Goal: Information Seeking & Learning: Obtain resource

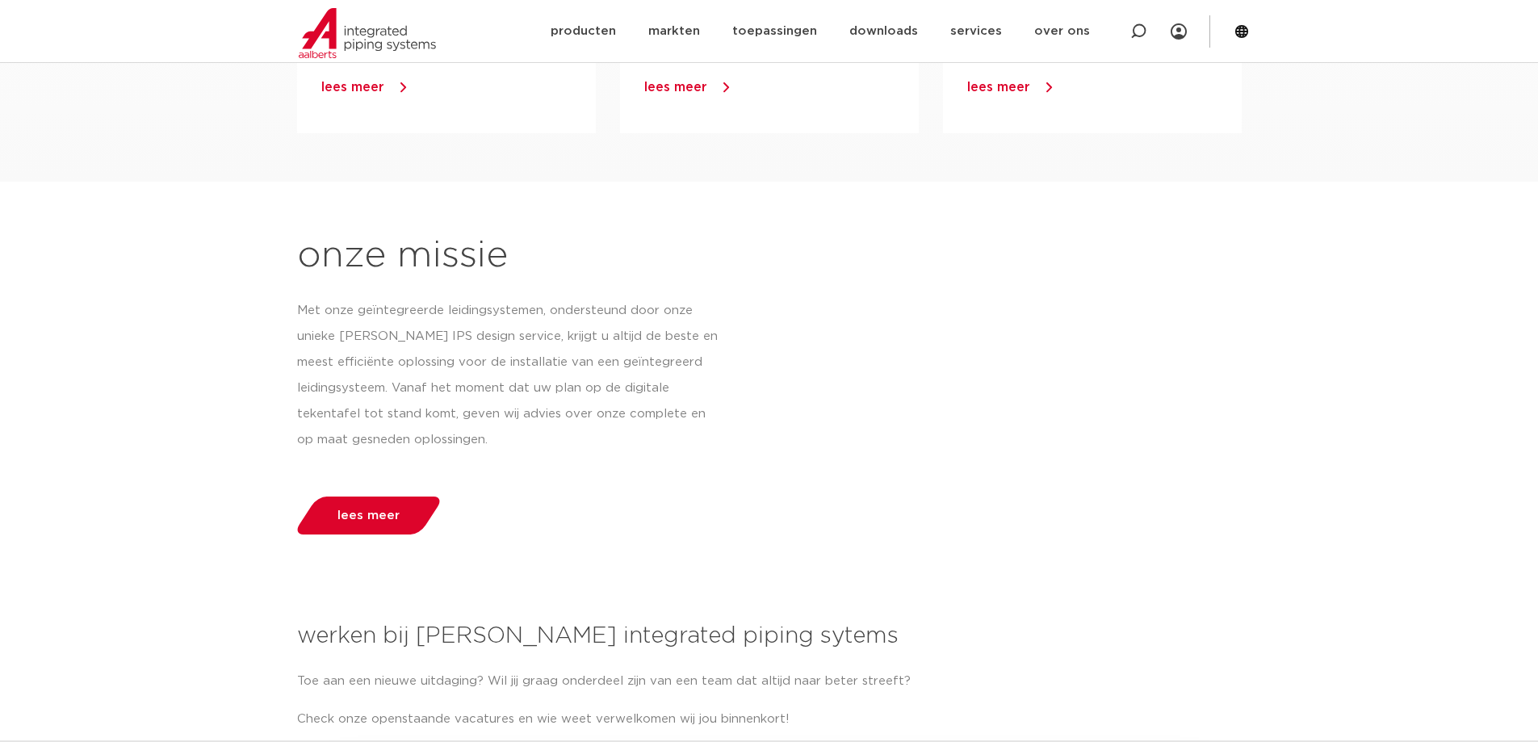
scroll to position [1372, 0]
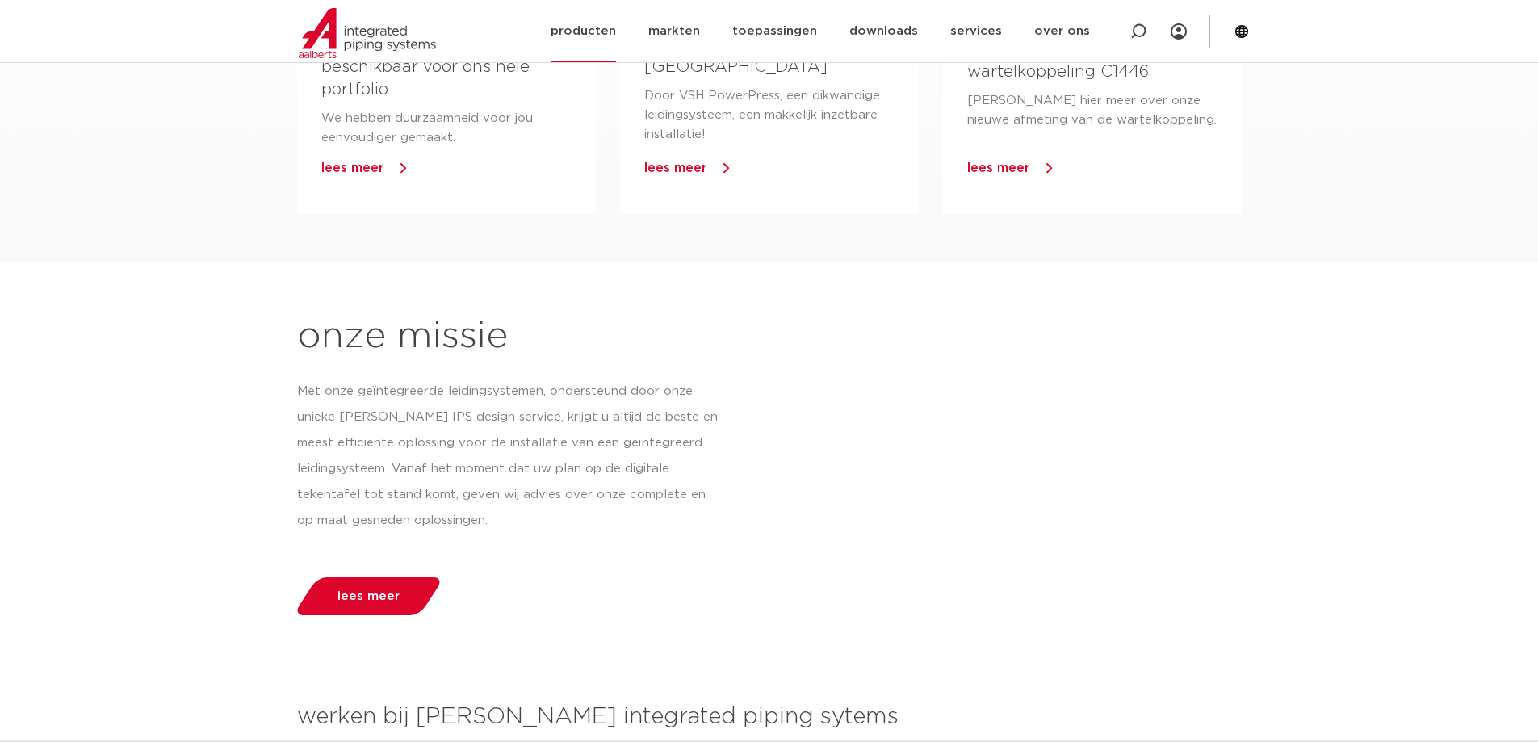
click at [590, 23] on link "producten" at bounding box center [583, 31] width 65 height 62
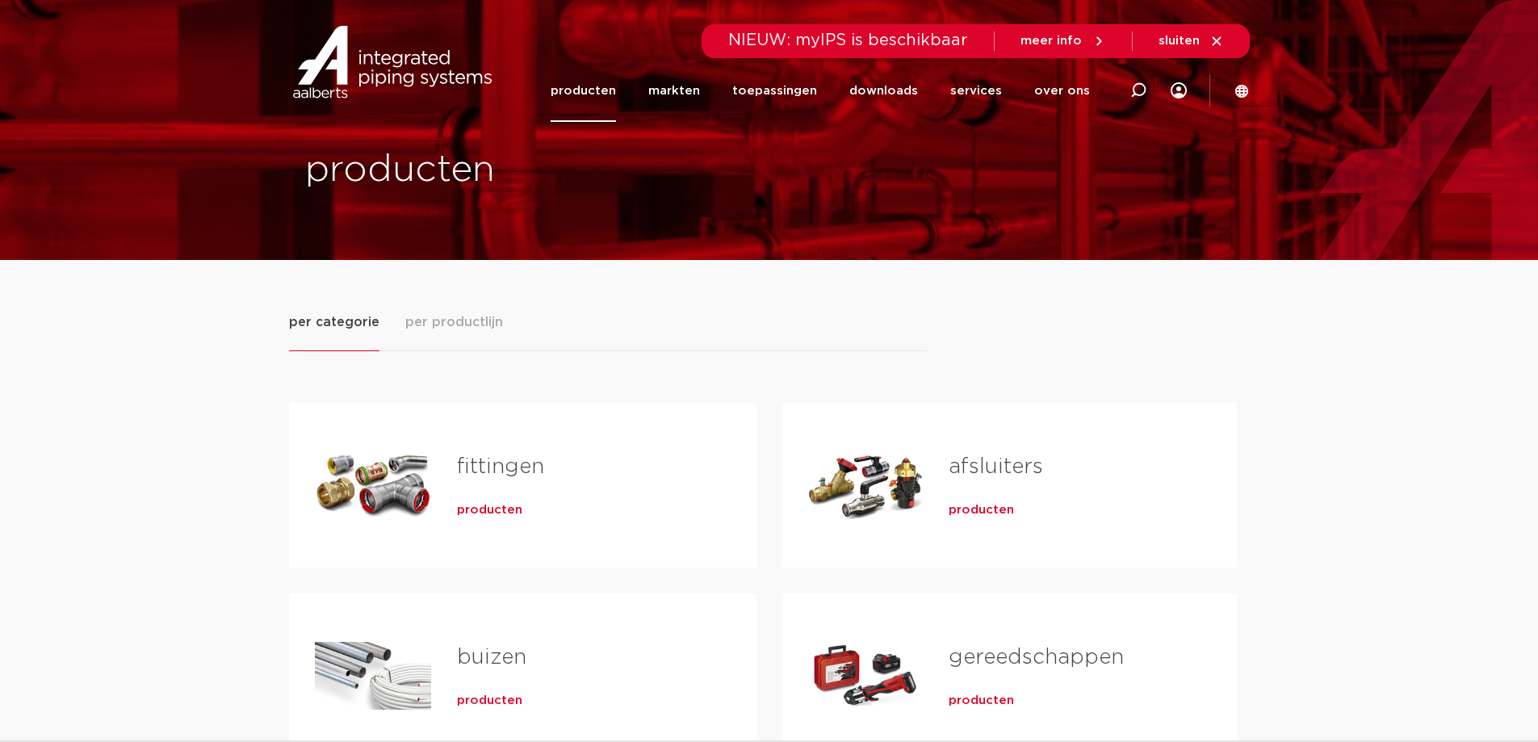
click at [496, 507] on span "producten" at bounding box center [489, 510] width 65 height 16
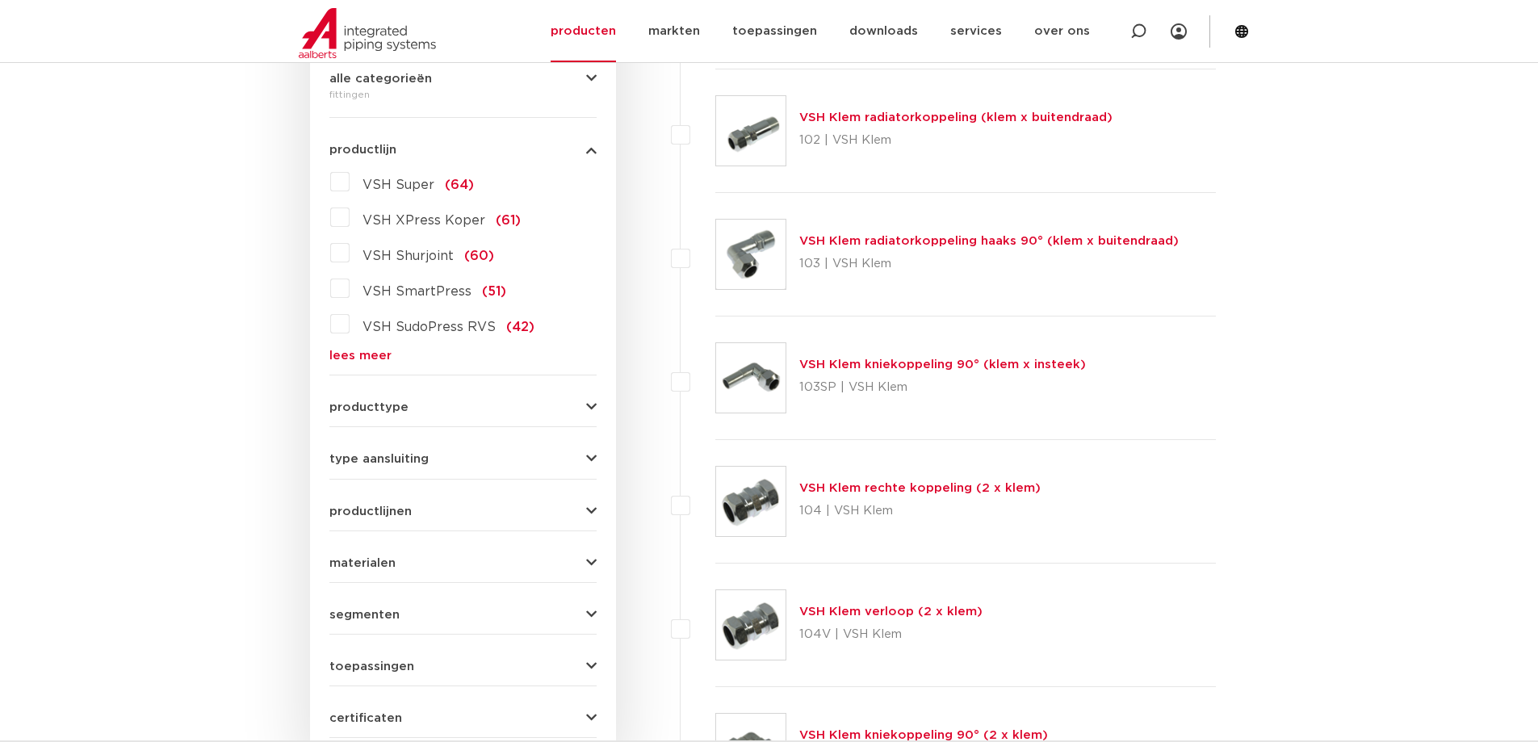
scroll to position [484, 0]
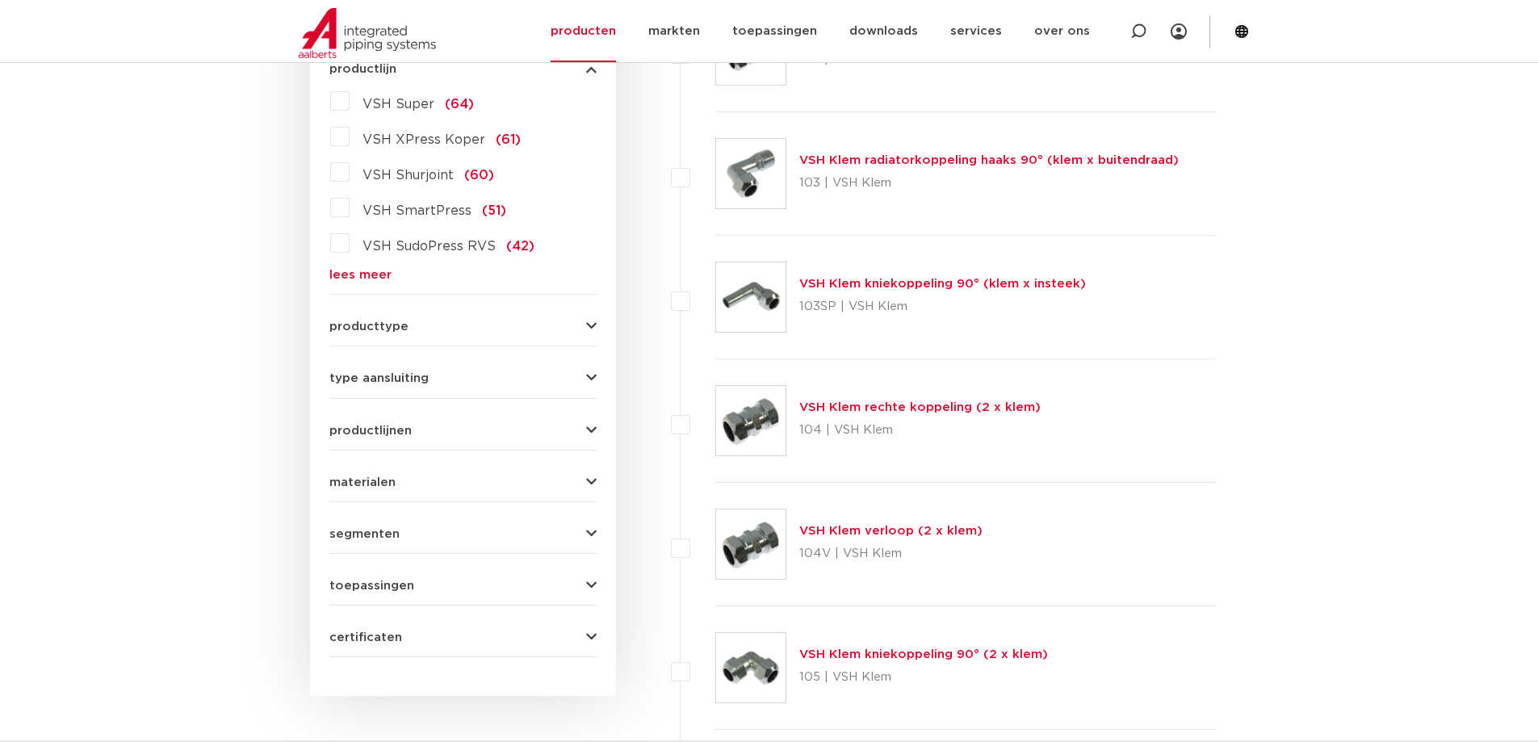
click at [369, 270] on link "lees meer" at bounding box center [462, 275] width 267 height 12
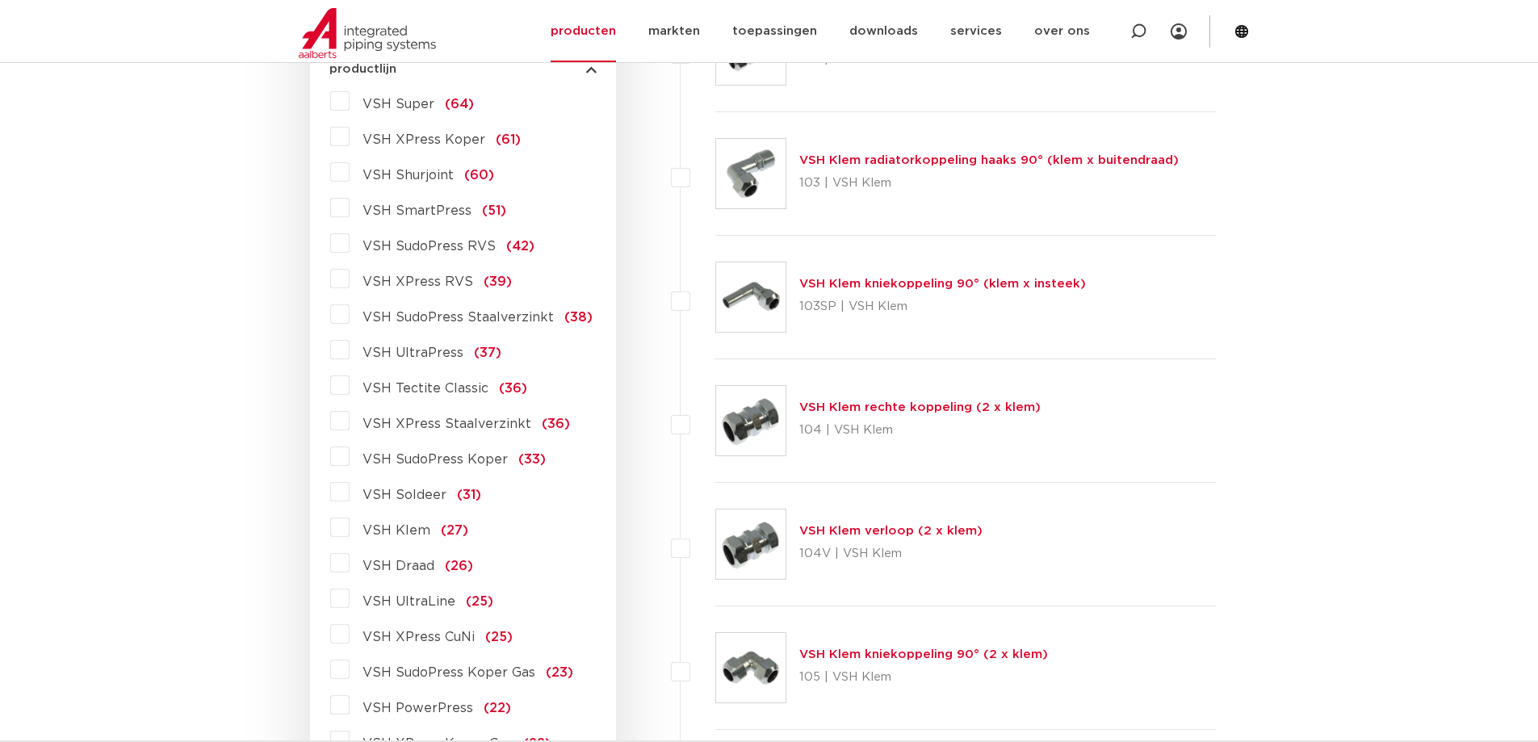
click at [350, 563] on label "VSH Draad (26)" at bounding box center [412, 563] width 124 height 26
click at [0, 0] on input "VSH Draad (26)" at bounding box center [0, 0] width 0 height 0
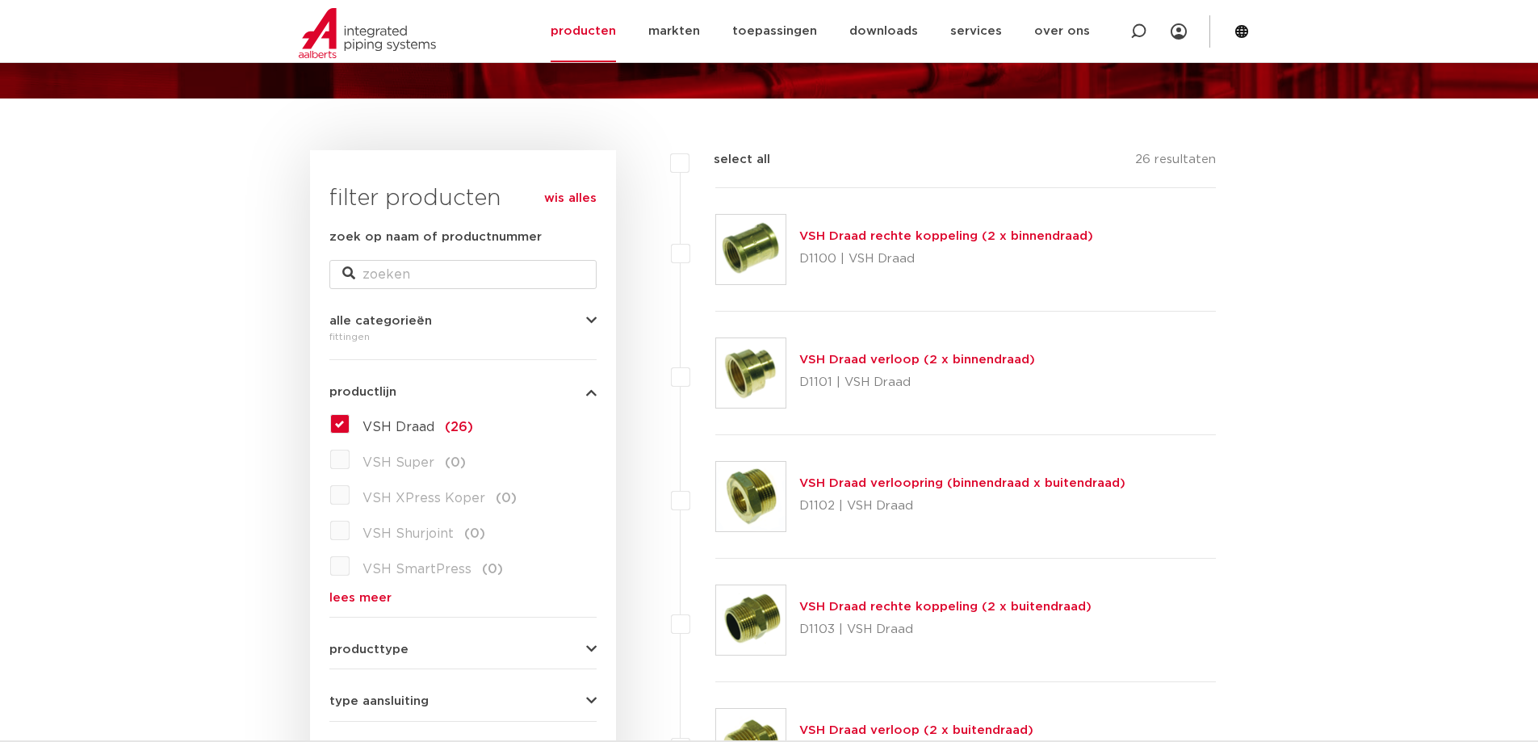
scroll to position [81, 0]
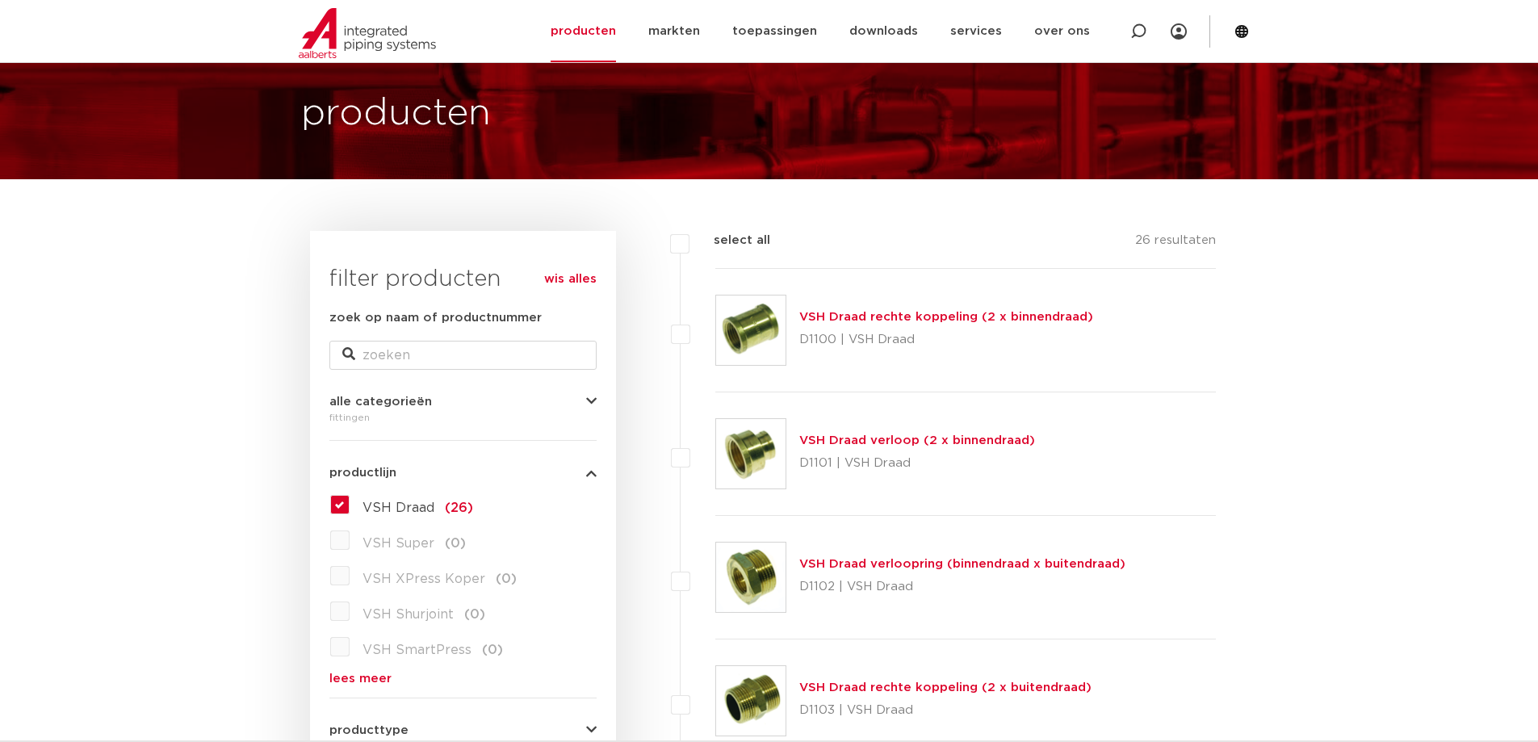
click at [833, 320] on link "VSH Draad rechte koppeling (2 x binnendraad)" at bounding box center [946, 317] width 294 height 12
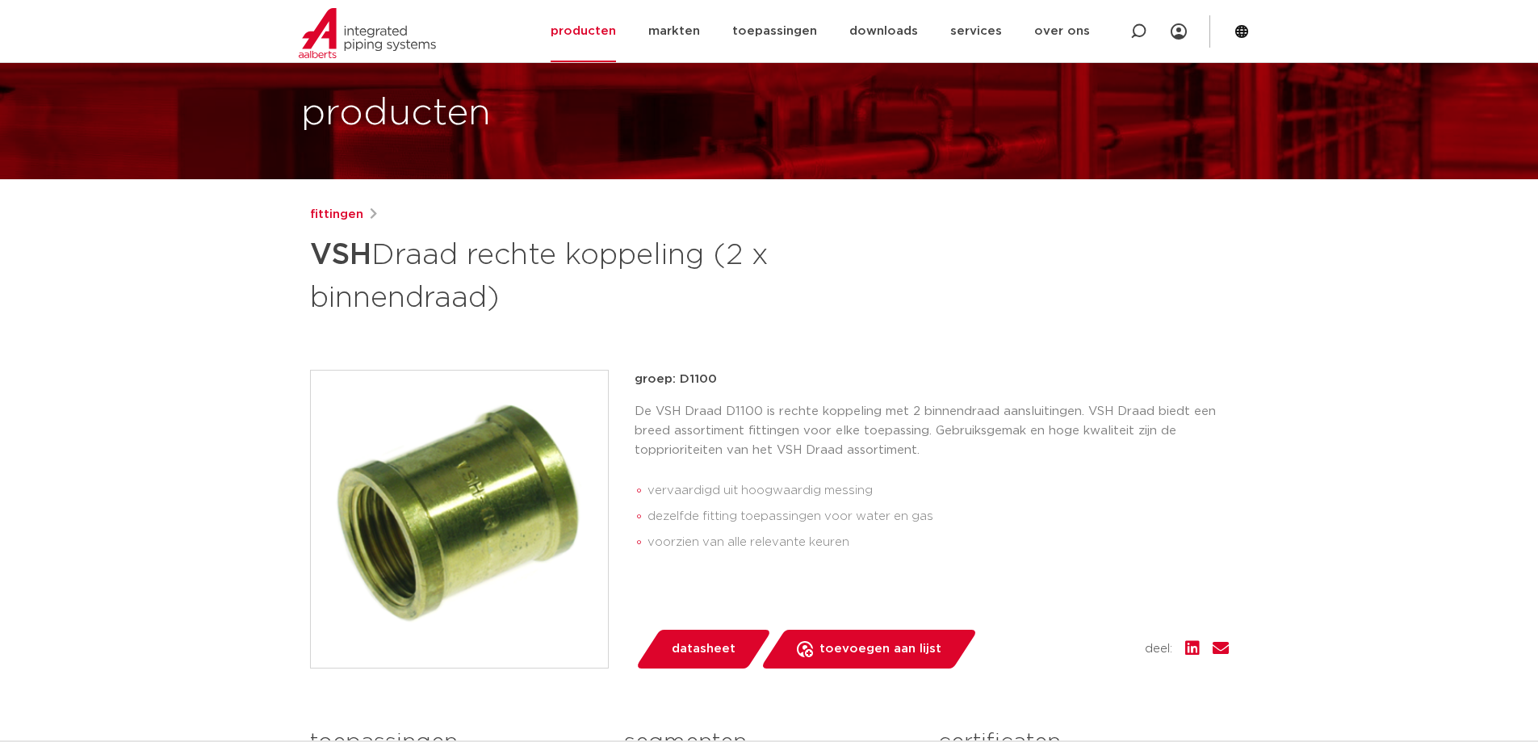
scroll to position [161, 0]
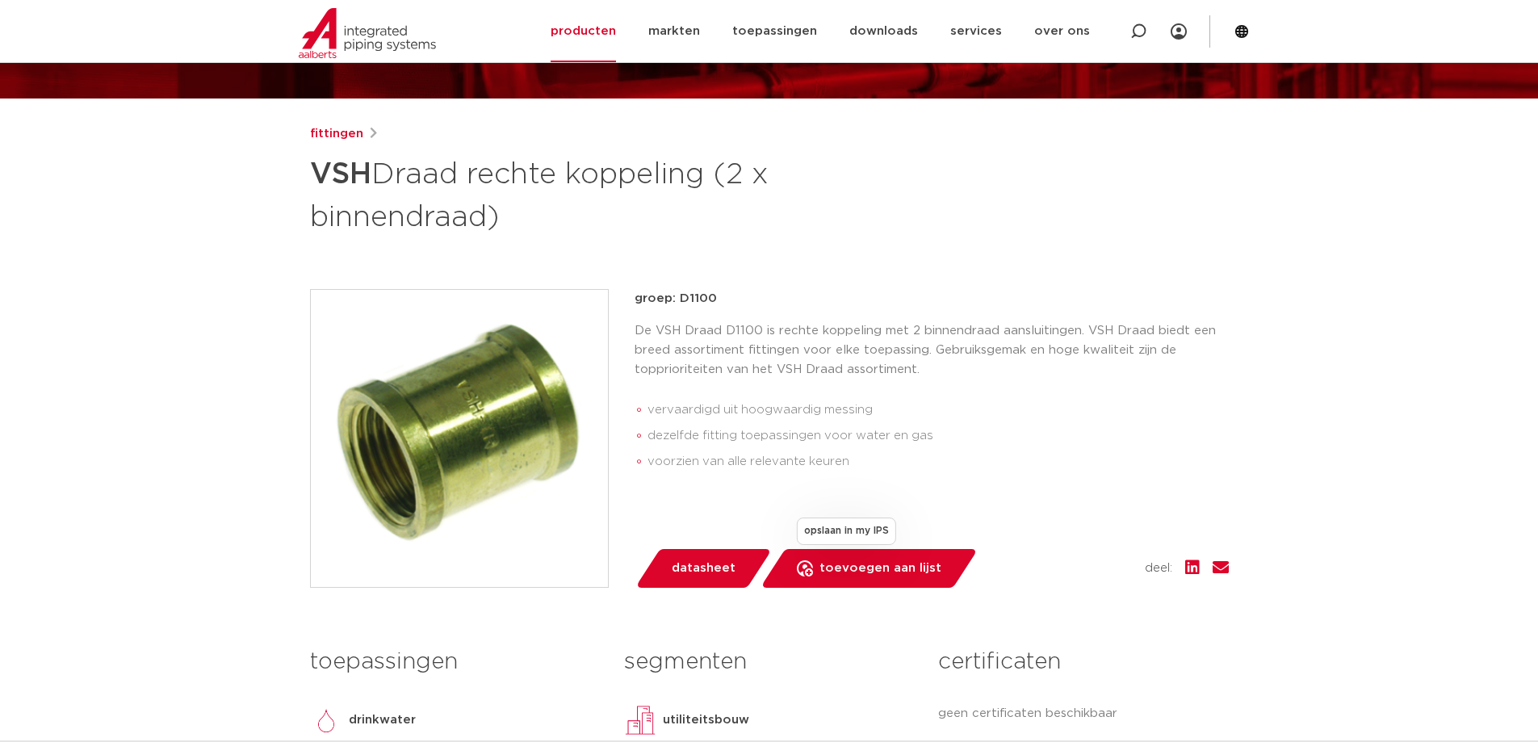
click at [842, 568] on span "toevoegen aan lijst" at bounding box center [880, 568] width 122 height 26
click at [1241, 31] on icon at bounding box center [1241, 31] width 15 height 15
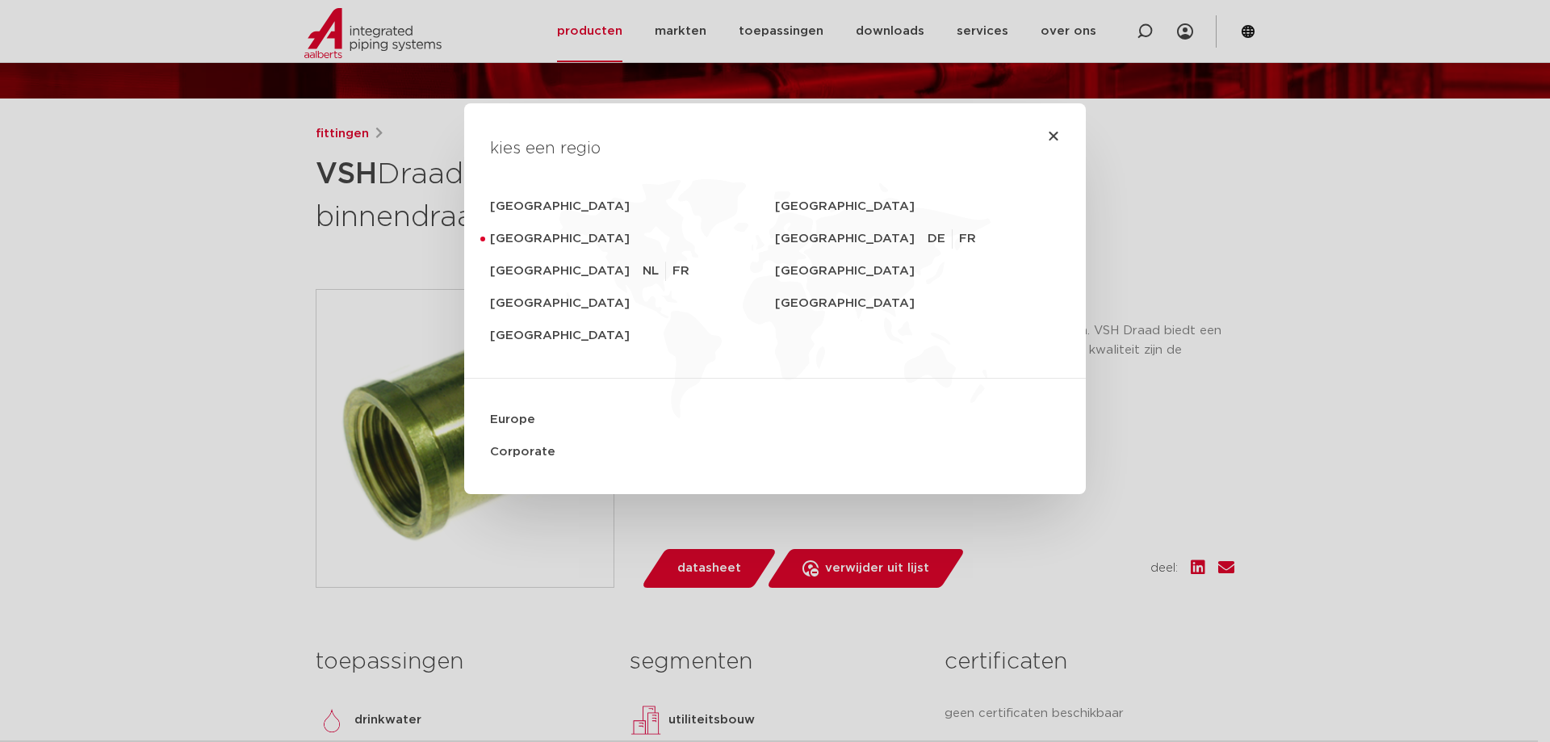
click at [1206, 227] on div "kies een regio Deutschland Sverige Nederland Switzerland DE FR België NL FR Uni…" at bounding box center [775, 371] width 1550 height 742
click at [1049, 132] on icon "Close" at bounding box center [1053, 135] width 13 height 13
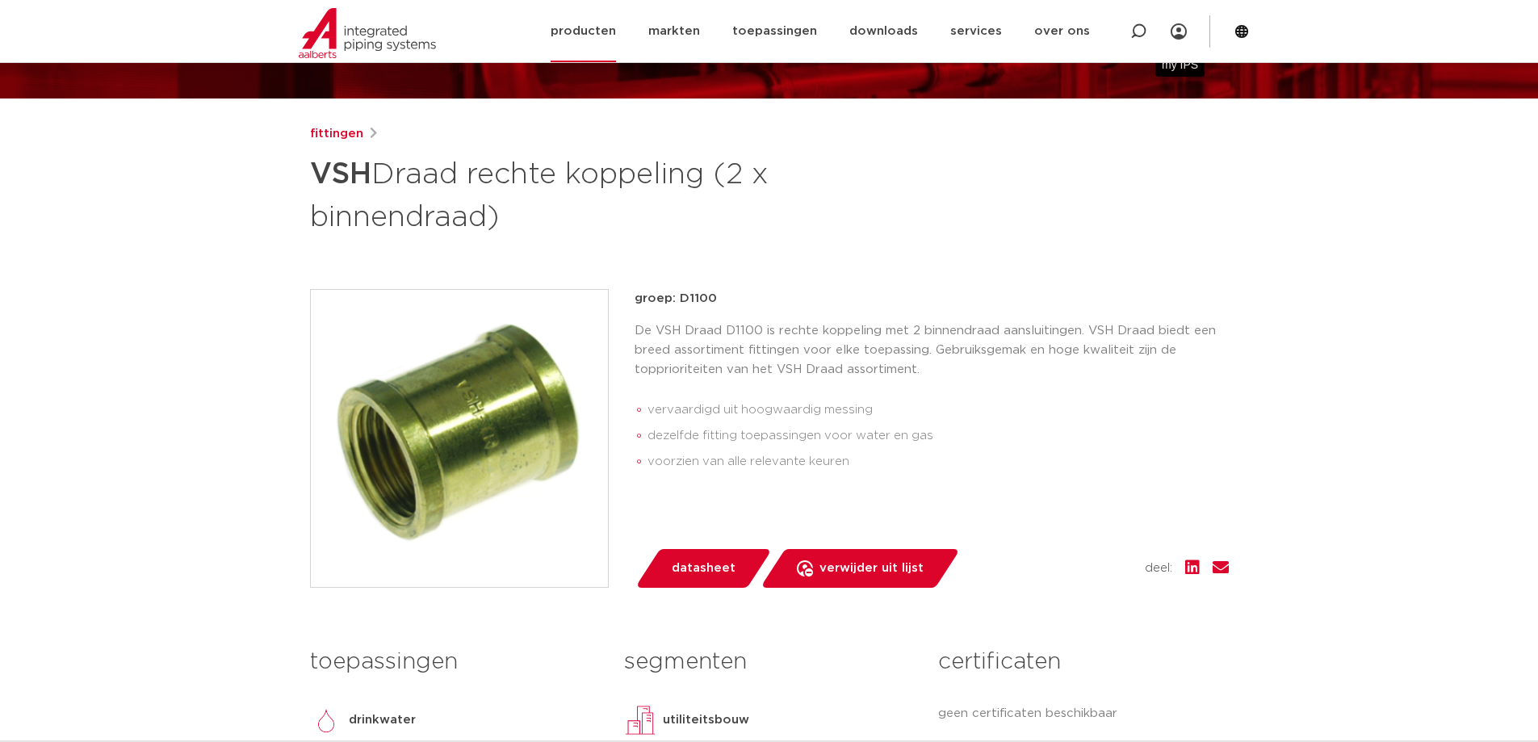
click at [1178, 31] on icon at bounding box center [1179, 31] width 16 height 16
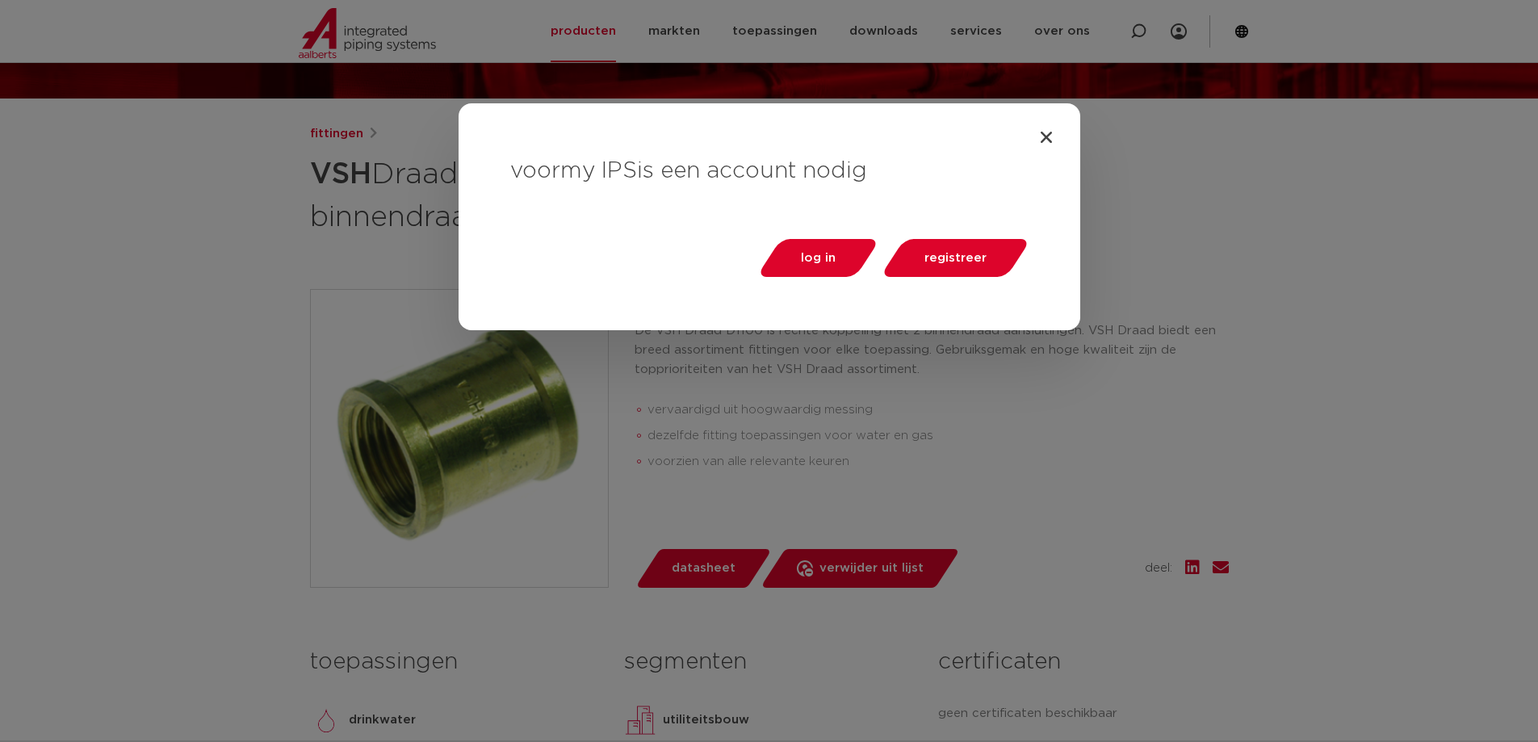
click at [1042, 128] on div "voor my IPS is een account nodig log in registreer" at bounding box center [770, 216] width 622 height 227
click at [1043, 132] on icon "Close" at bounding box center [1046, 137] width 16 height 16
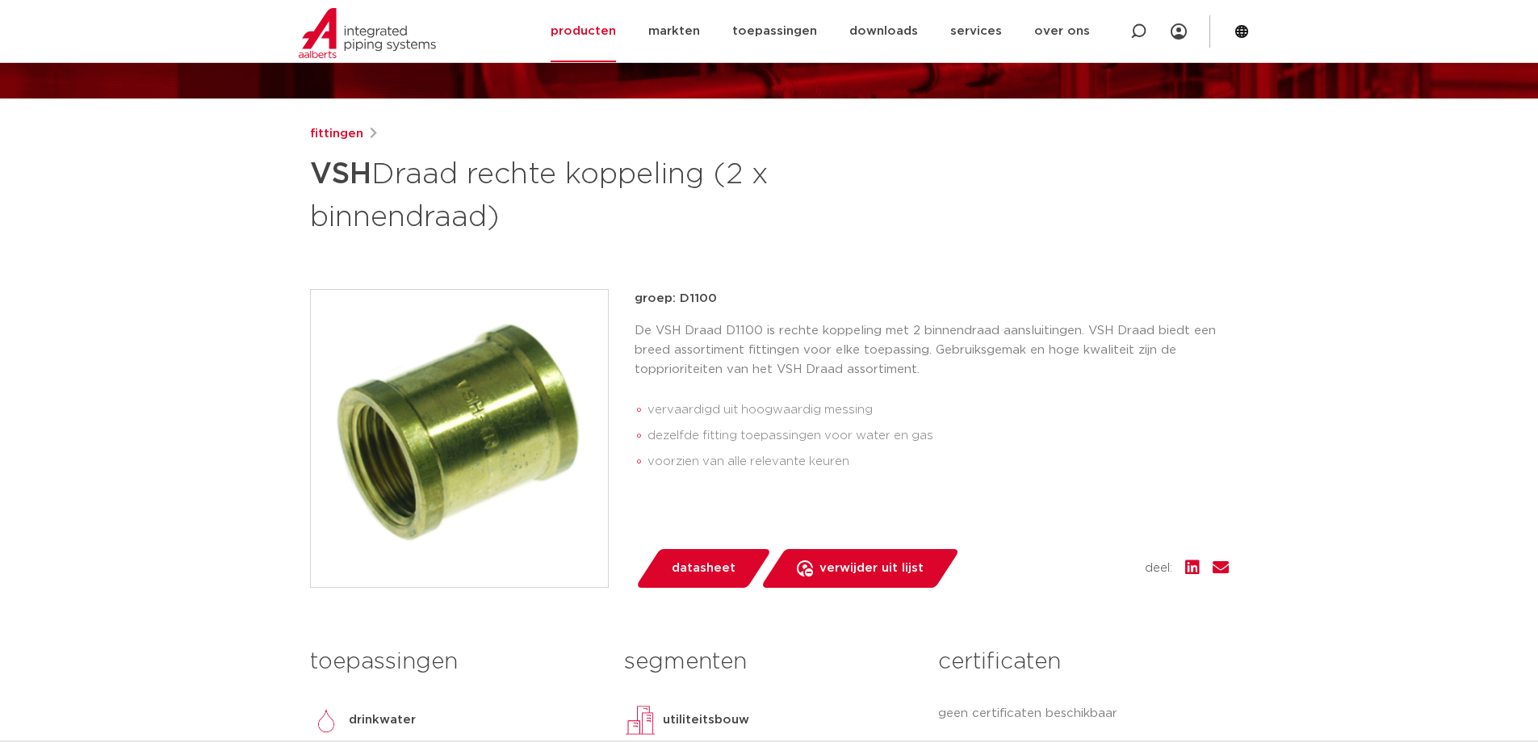
click at [715, 569] on span "datasheet" at bounding box center [704, 568] width 64 height 26
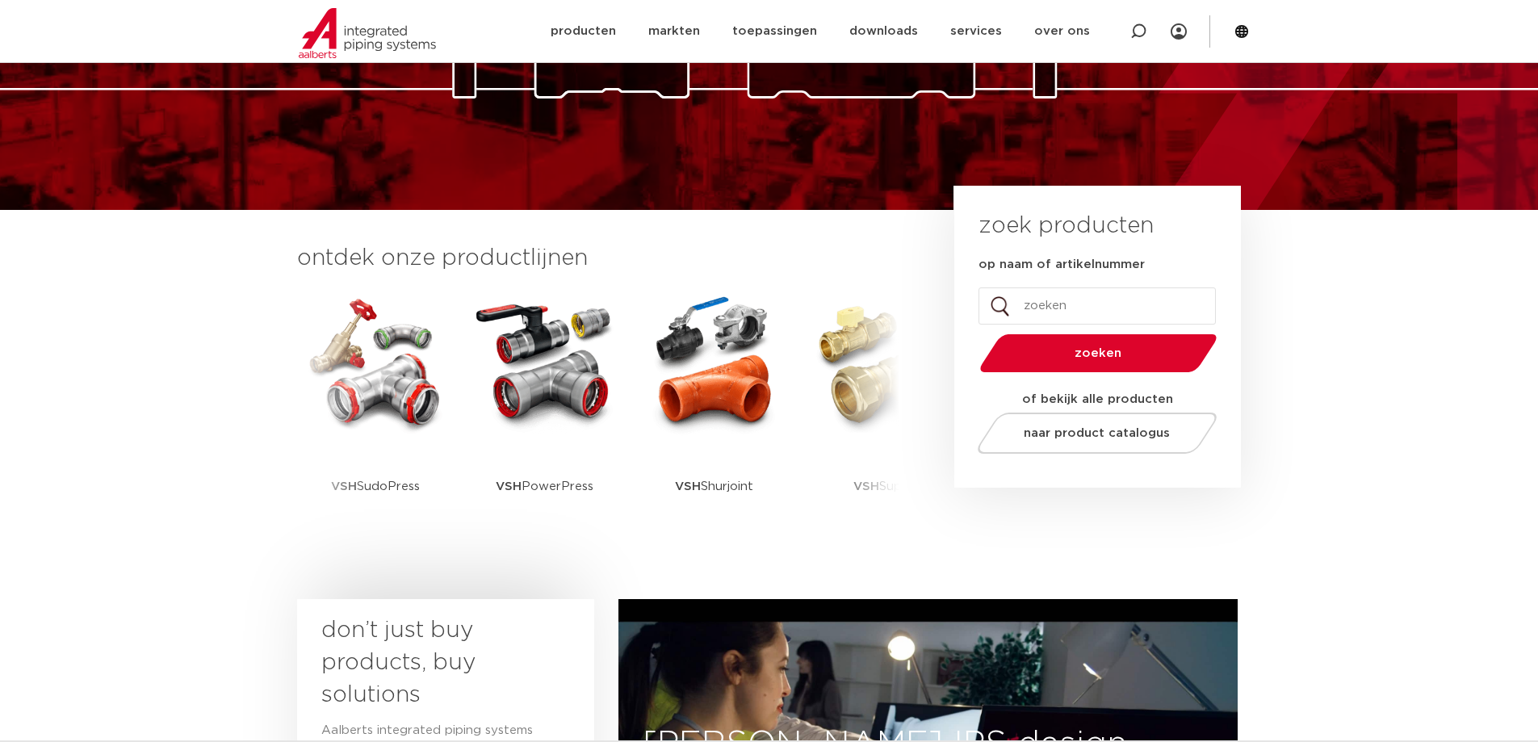
scroll to position [484, 0]
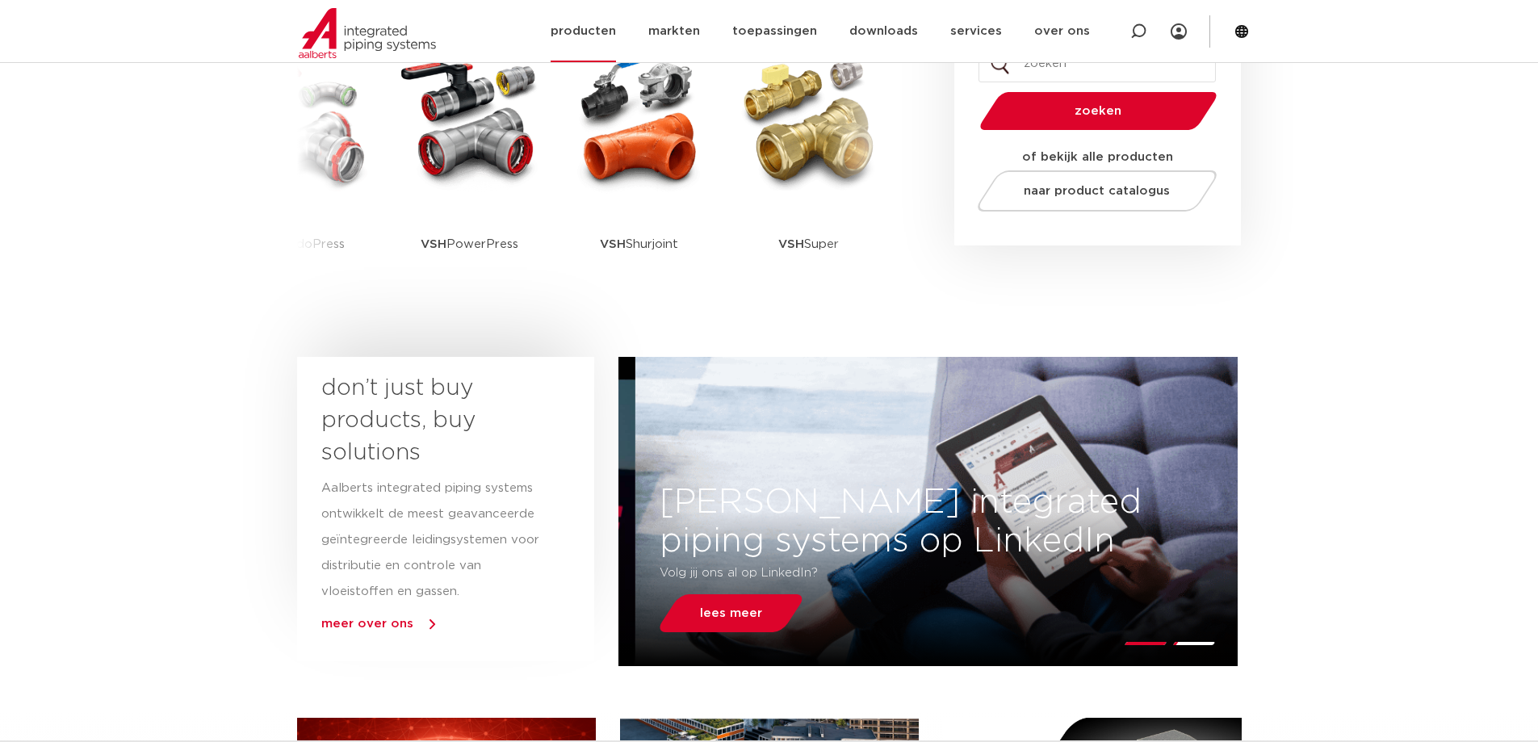
click at [607, 27] on link "producten" at bounding box center [583, 31] width 65 height 62
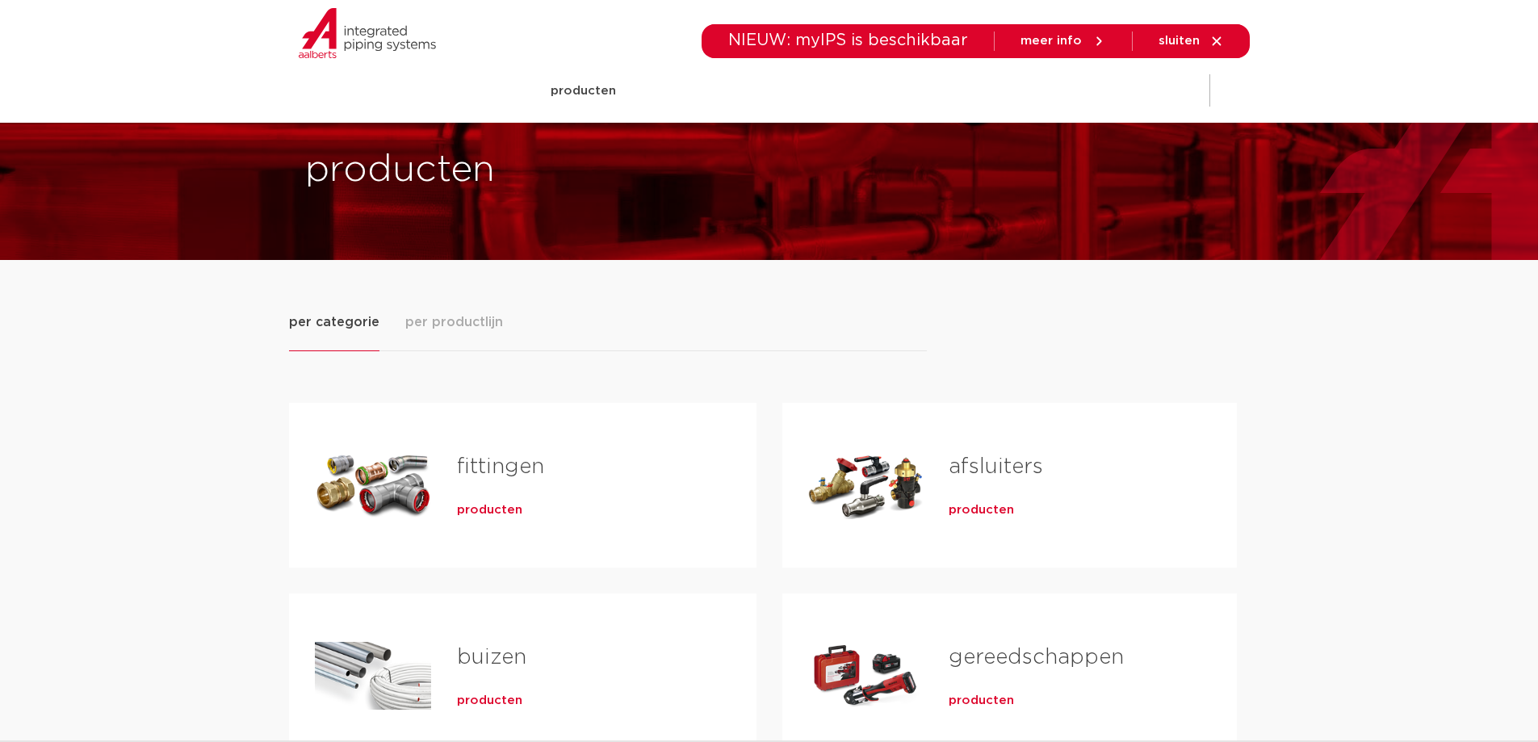
click at [495, 459] on link "fittingen" at bounding box center [500, 466] width 87 height 21
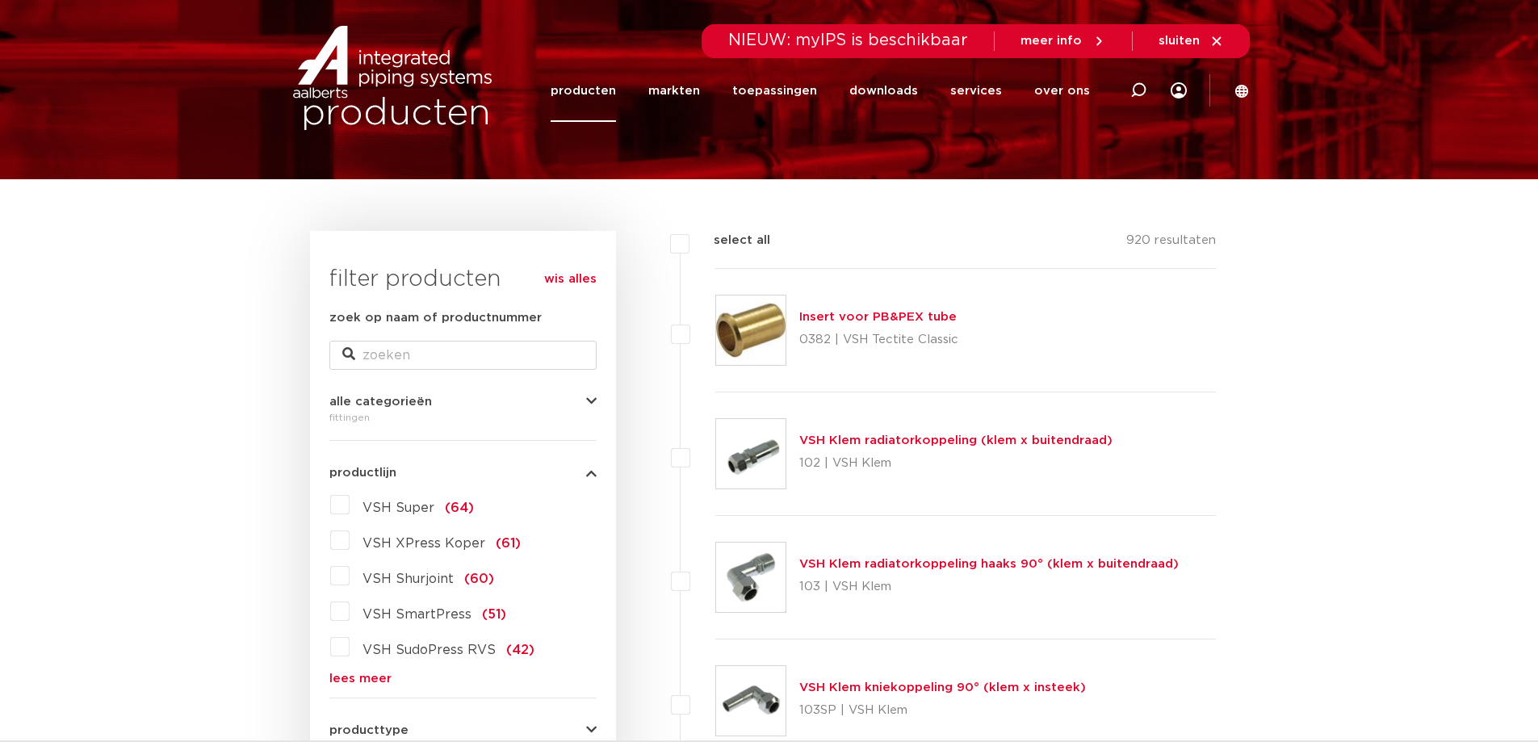
click at [358, 674] on link "lees meer" at bounding box center [462, 678] width 267 height 12
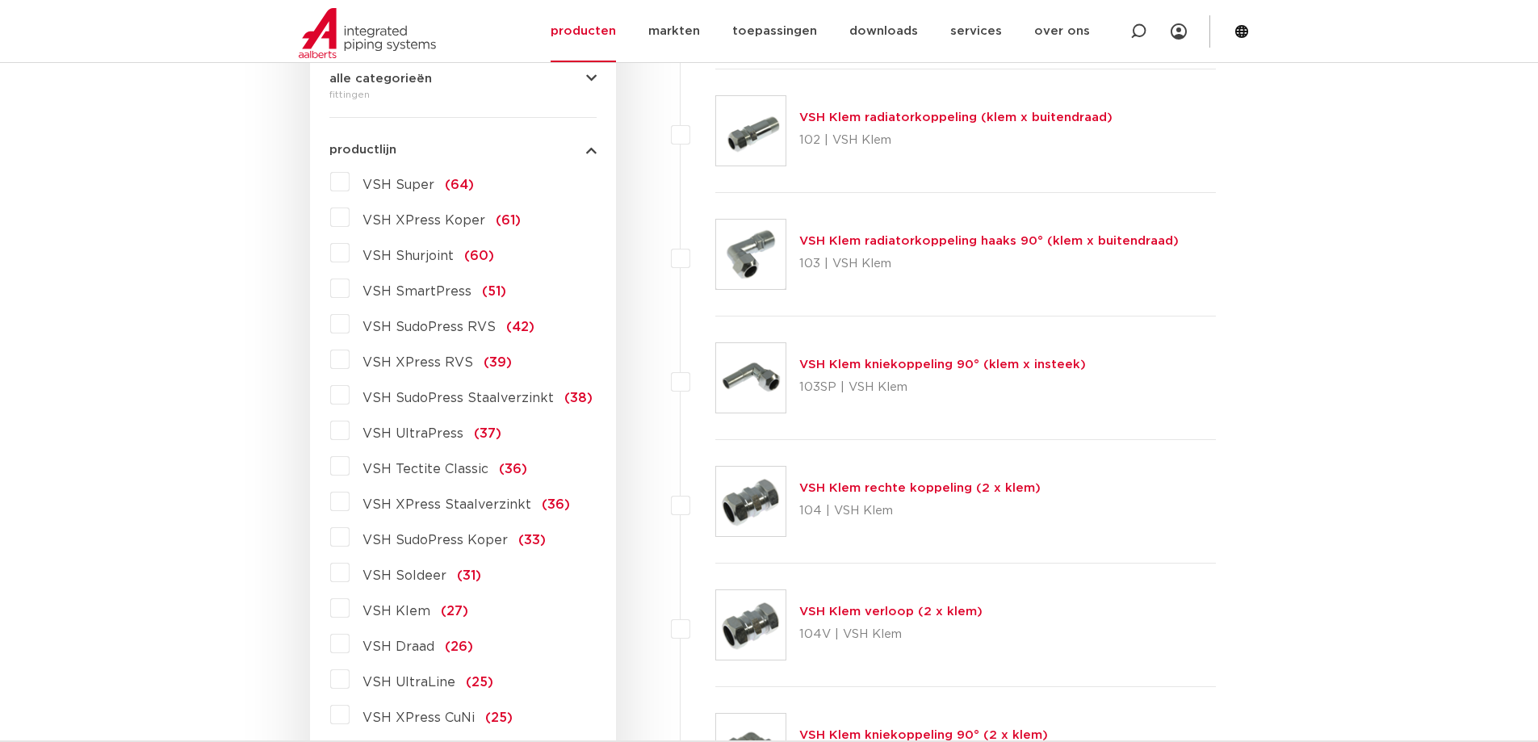
scroll to position [565, 0]
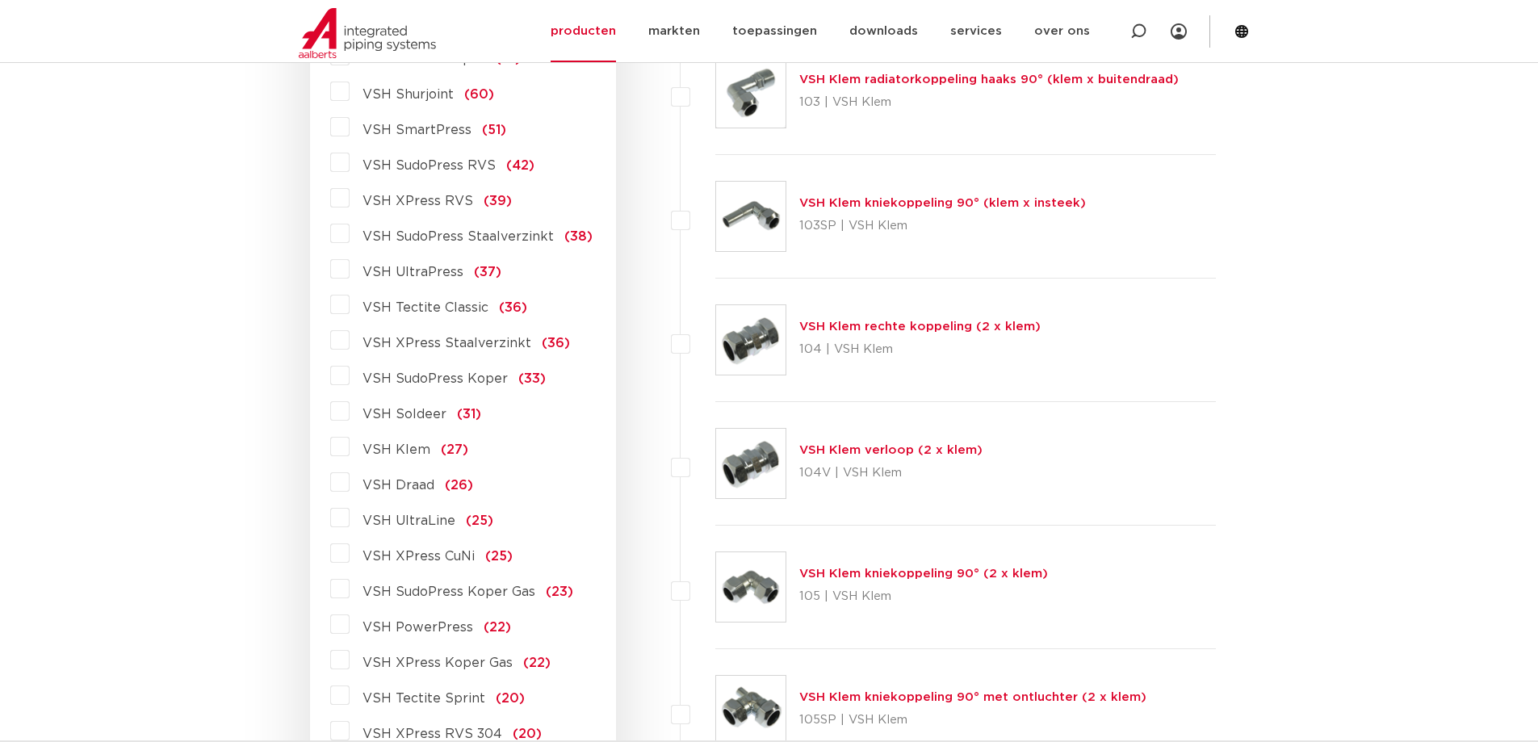
click at [407, 487] on span "VSH Draad" at bounding box center [398, 485] width 72 height 13
click at [0, 0] on input "VSH Draad (26)" at bounding box center [0, 0] width 0 height 0
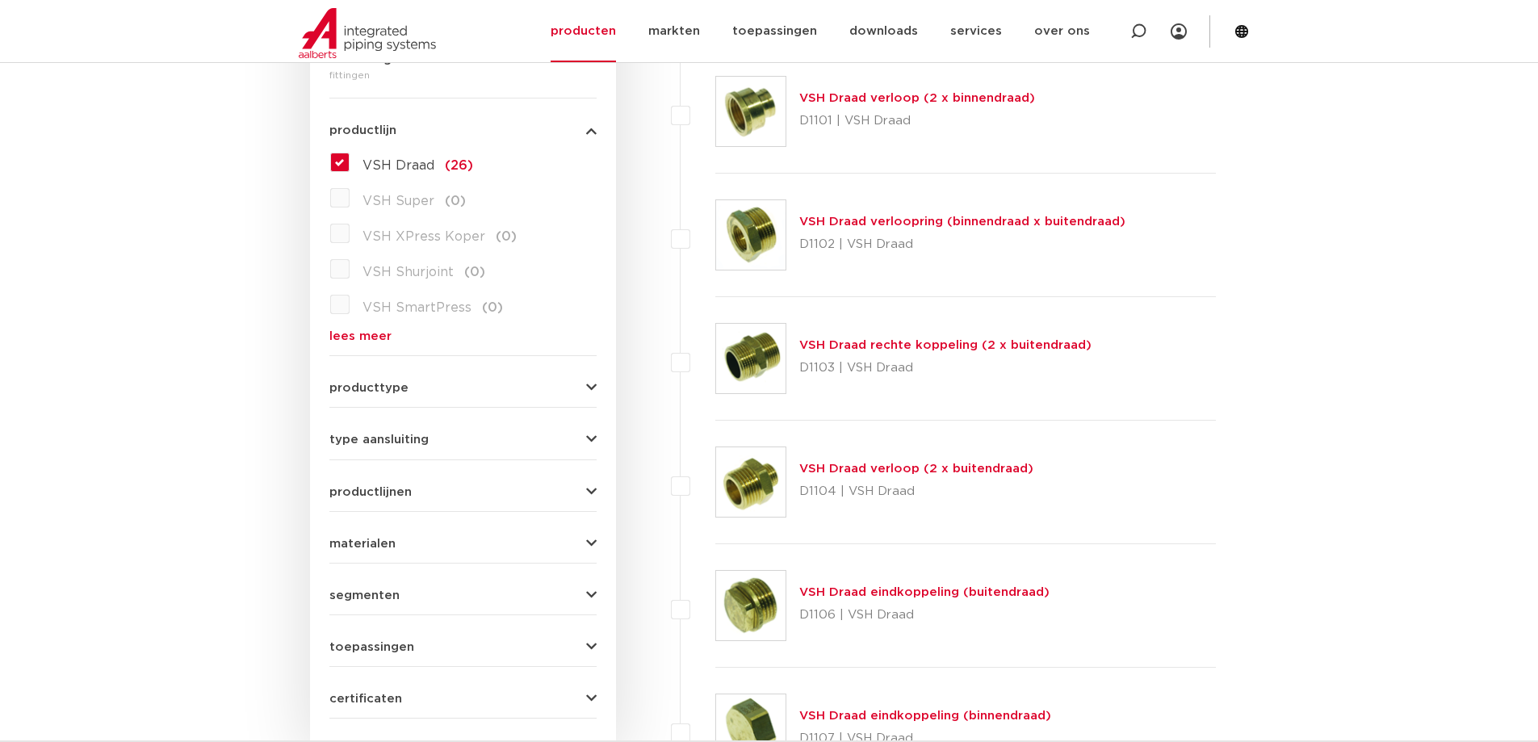
scroll to position [504, 0]
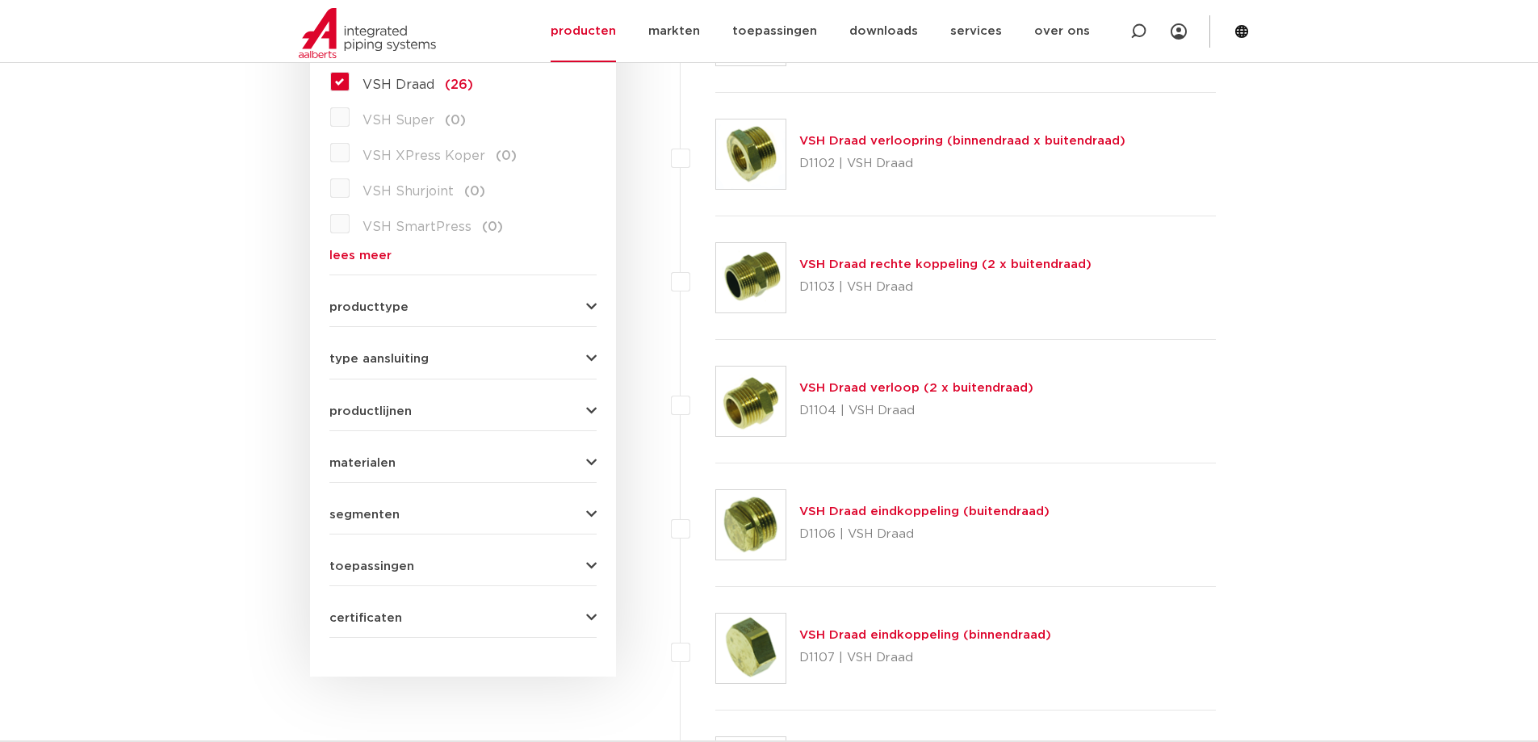
click at [811, 635] on link "VSH Draad eindkoppeling (binnendraad)" at bounding box center [925, 635] width 252 height 12
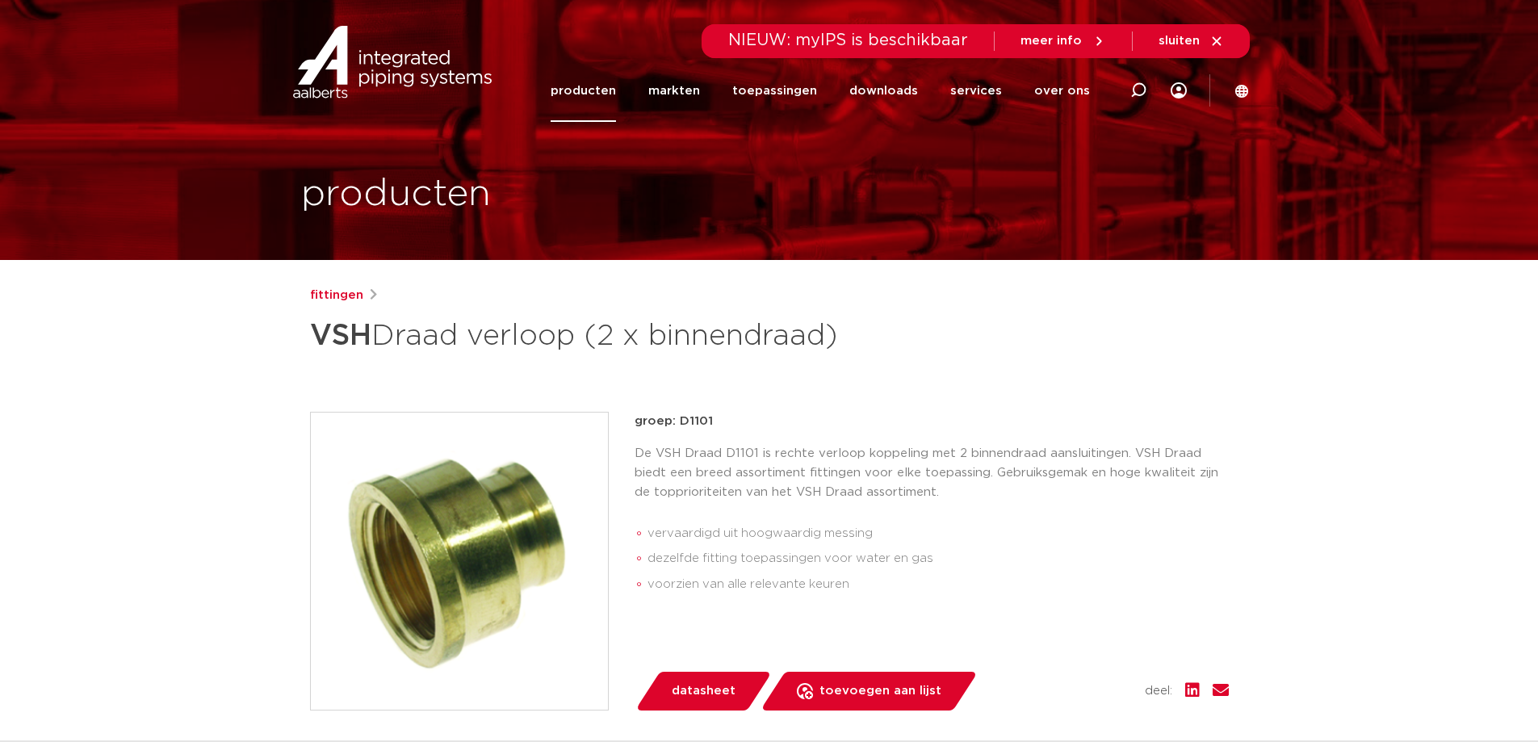
click at [706, 685] on span "datasheet" at bounding box center [704, 691] width 64 height 26
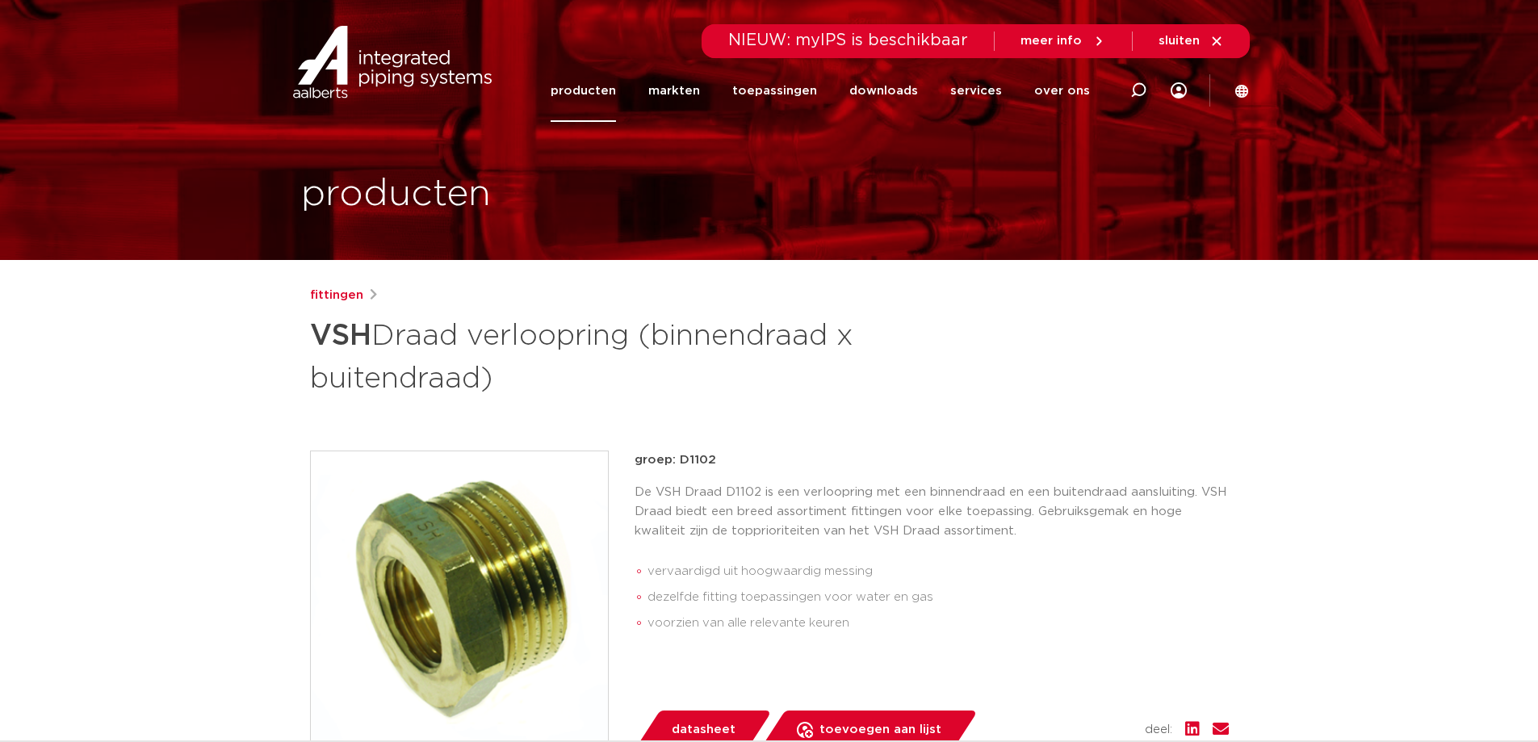
click at [697, 723] on span "datasheet" at bounding box center [704, 730] width 64 height 26
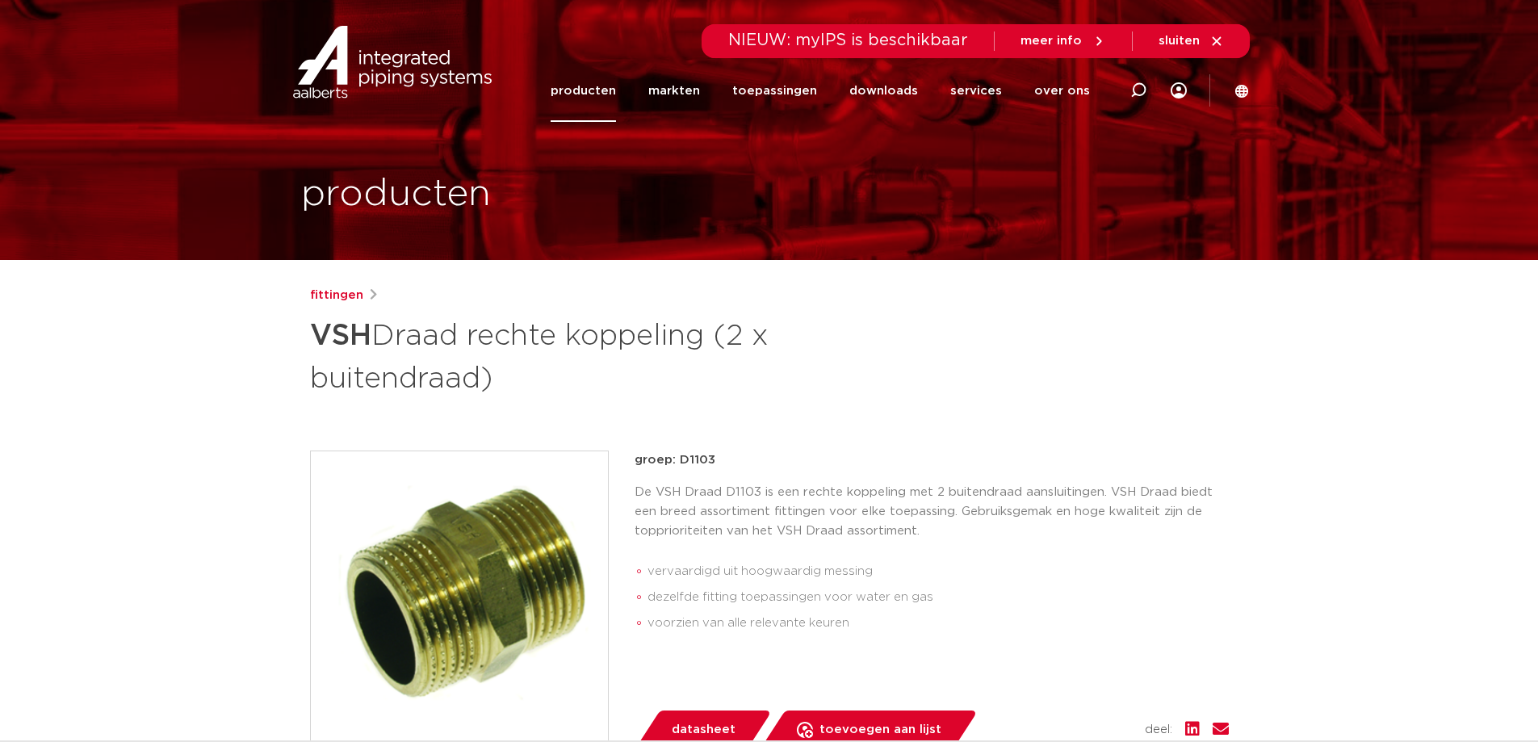
click at [704, 724] on span "datasheet" at bounding box center [704, 730] width 64 height 26
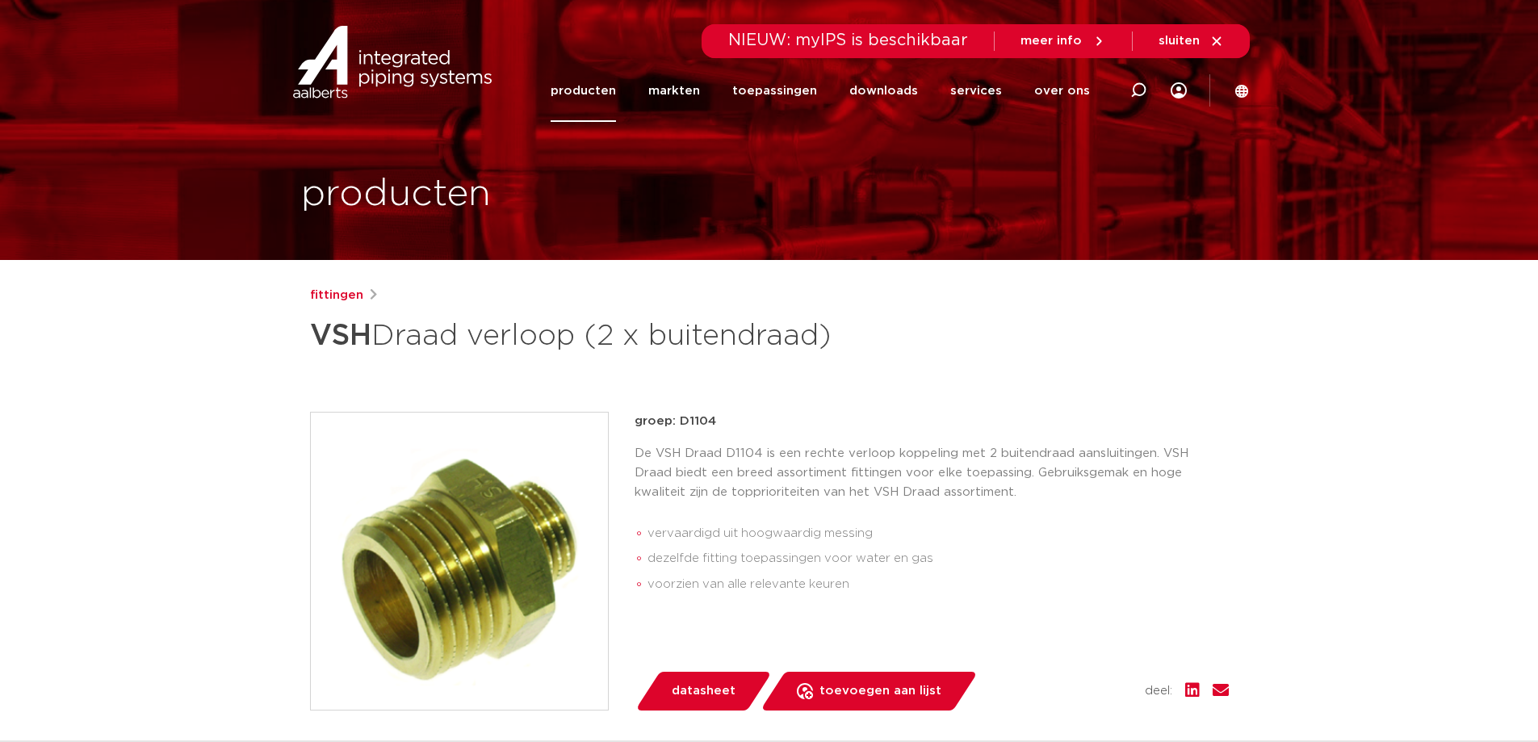
click at [698, 688] on span "datasheet" at bounding box center [704, 691] width 64 height 26
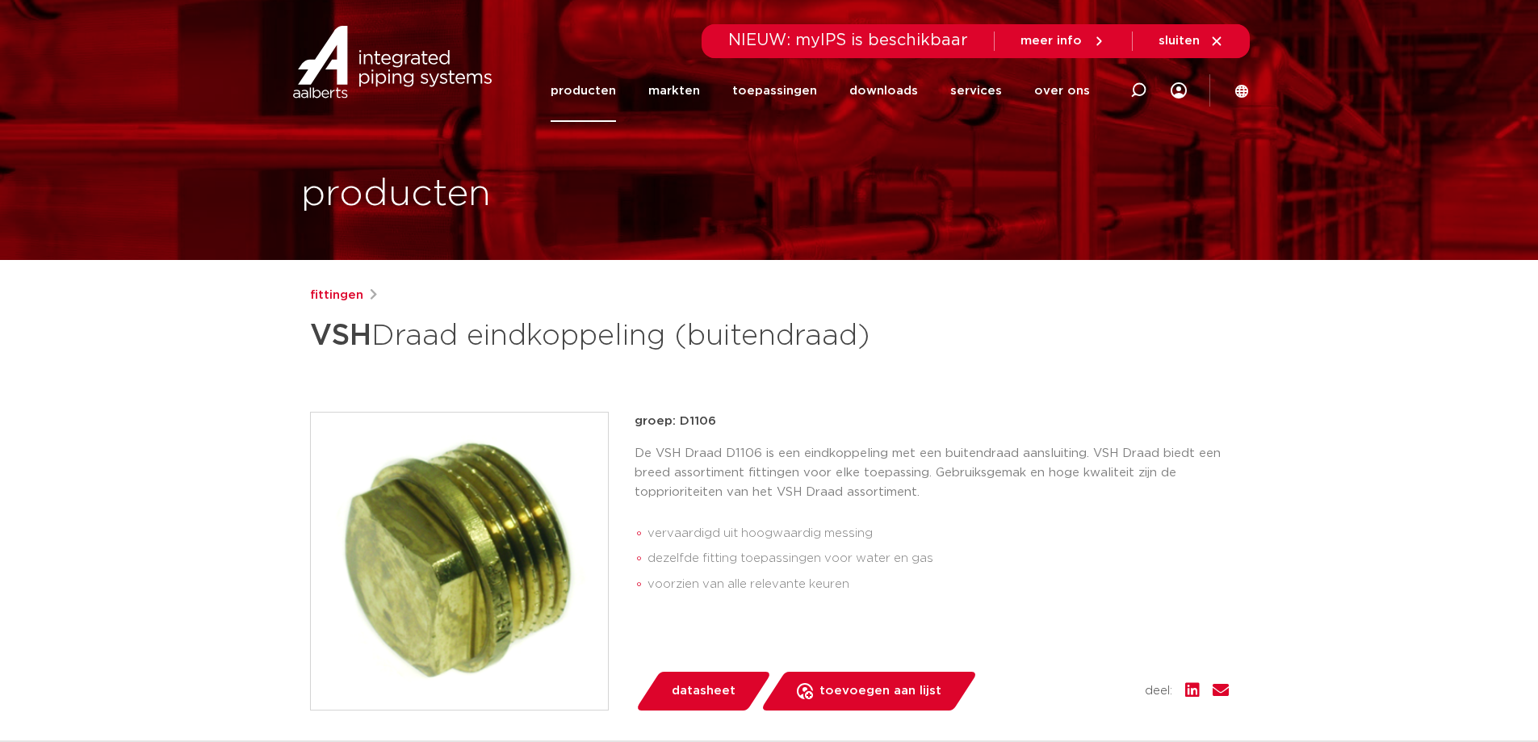
click at [689, 686] on span "datasheet" at bounding box center [704, 691] width 64 height 26
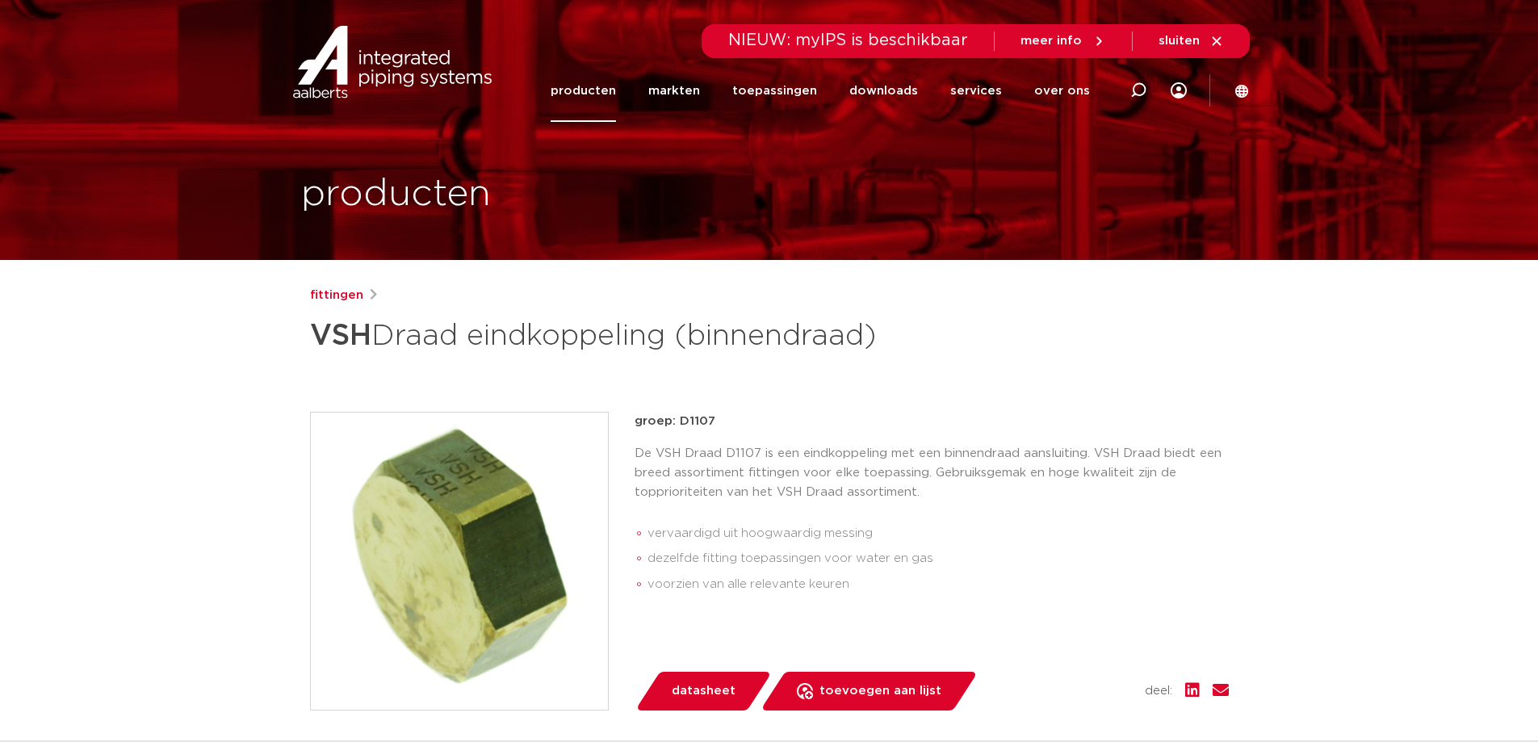
click at [699, 685] on span "datasheet" at bounding box center [704, 691] width 64 height 26
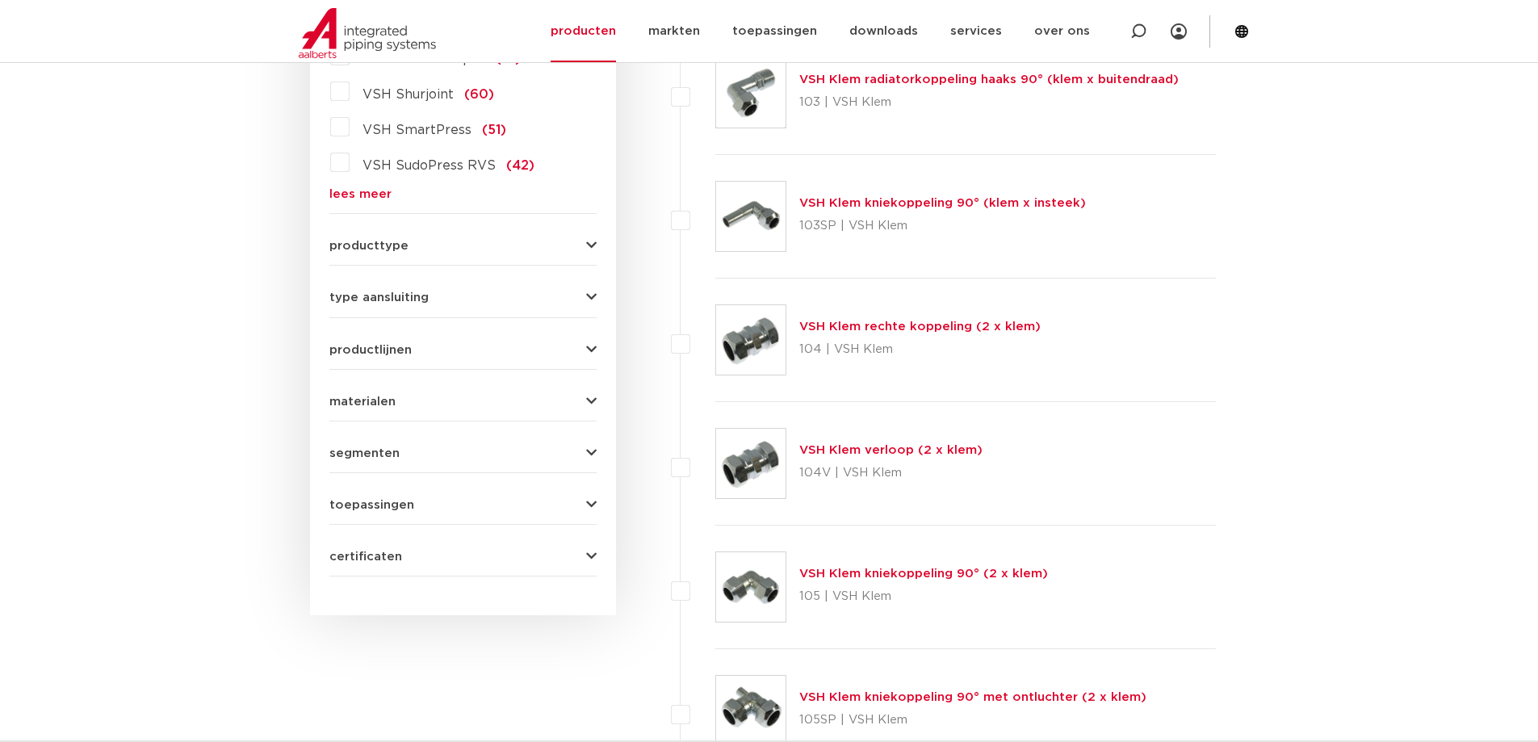
click at [368, 195] on link "lees meer" at bounding box center [462, 194] width 267 height 12
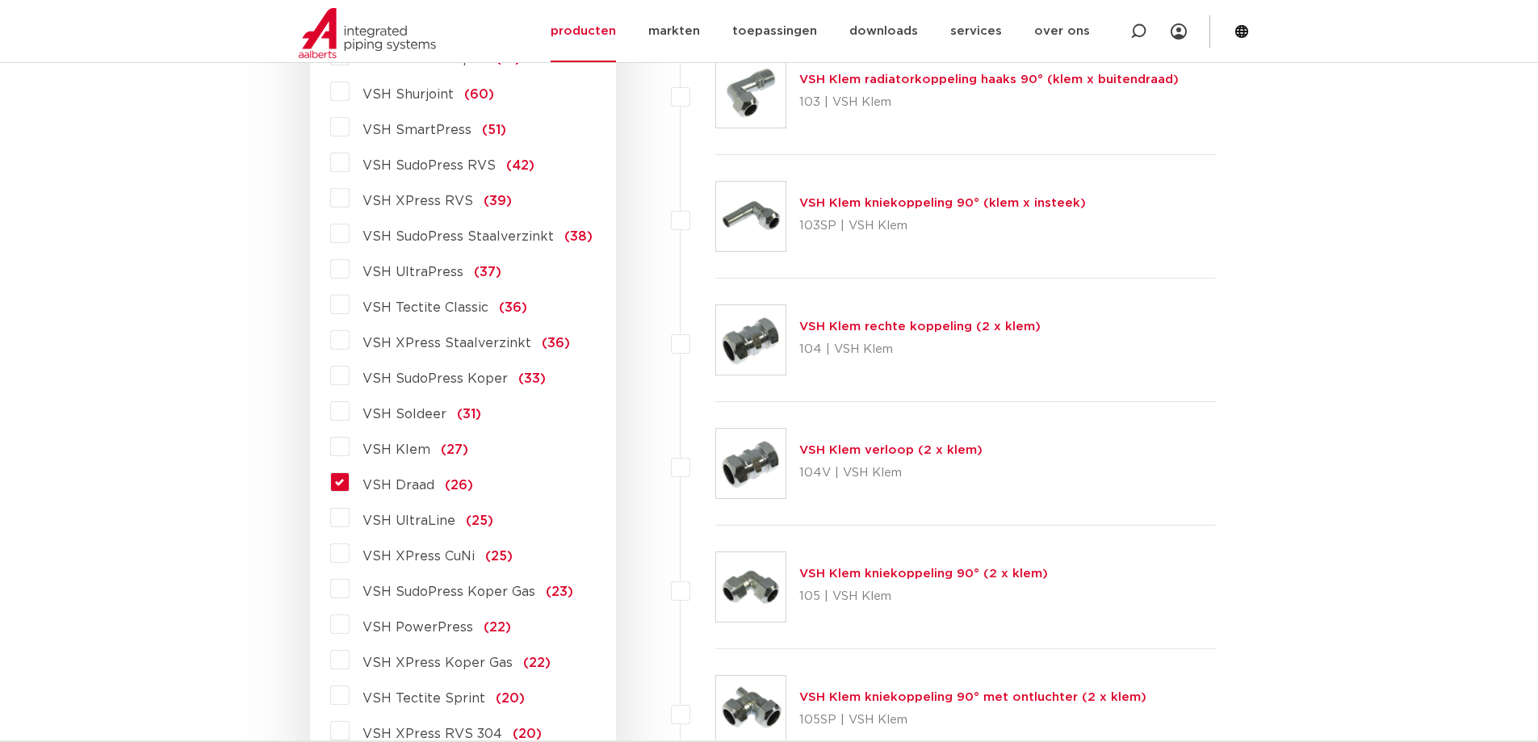
click at [384, 484] on span "VSH Draad" at bounding box center [398, 485] width 72 height 13
click at [0, 0] on input "VSH Draad (26)" at bounding box center [0, 0] width 0 height 0
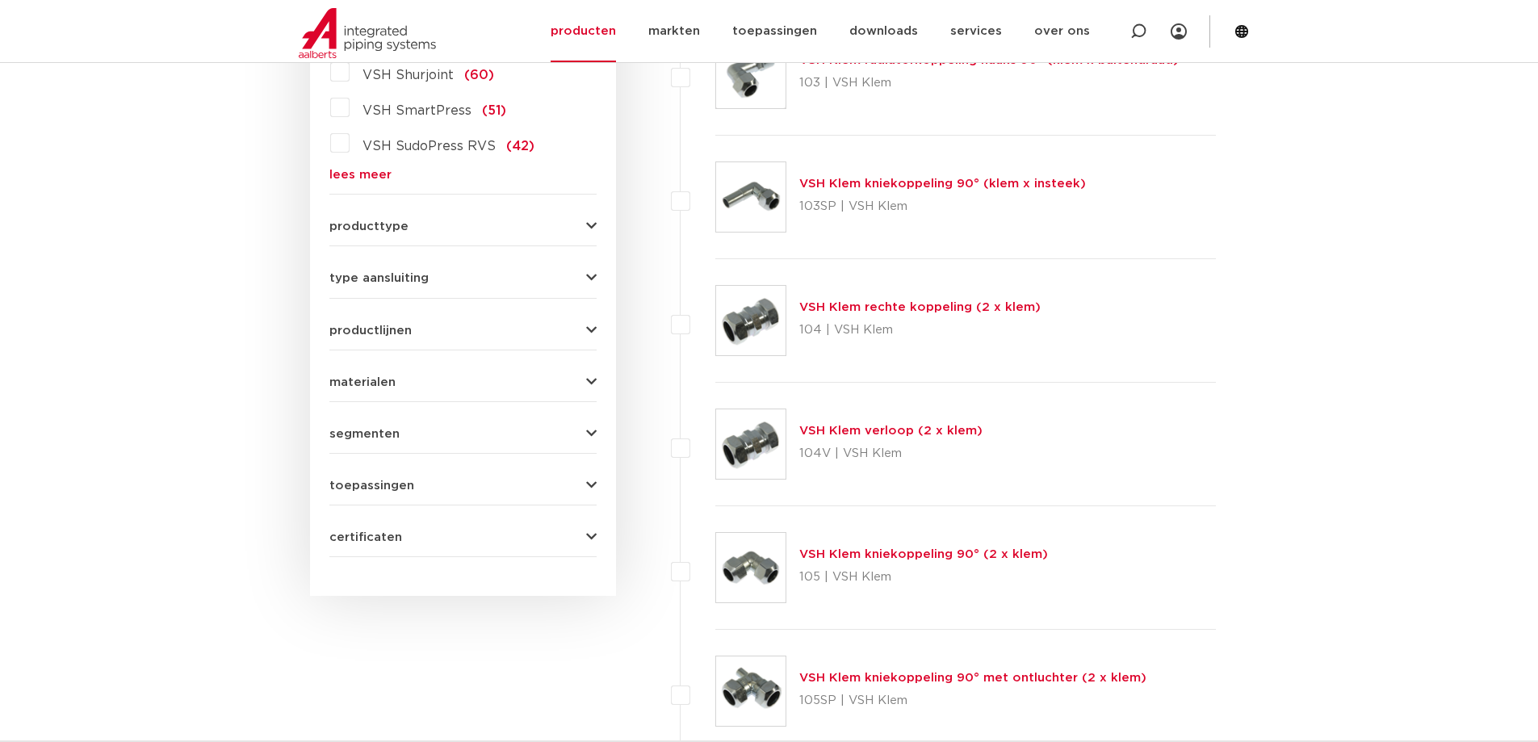
click at [361, 178] on link "lees meer" at bounding box center [462, 175] width 267 height 12
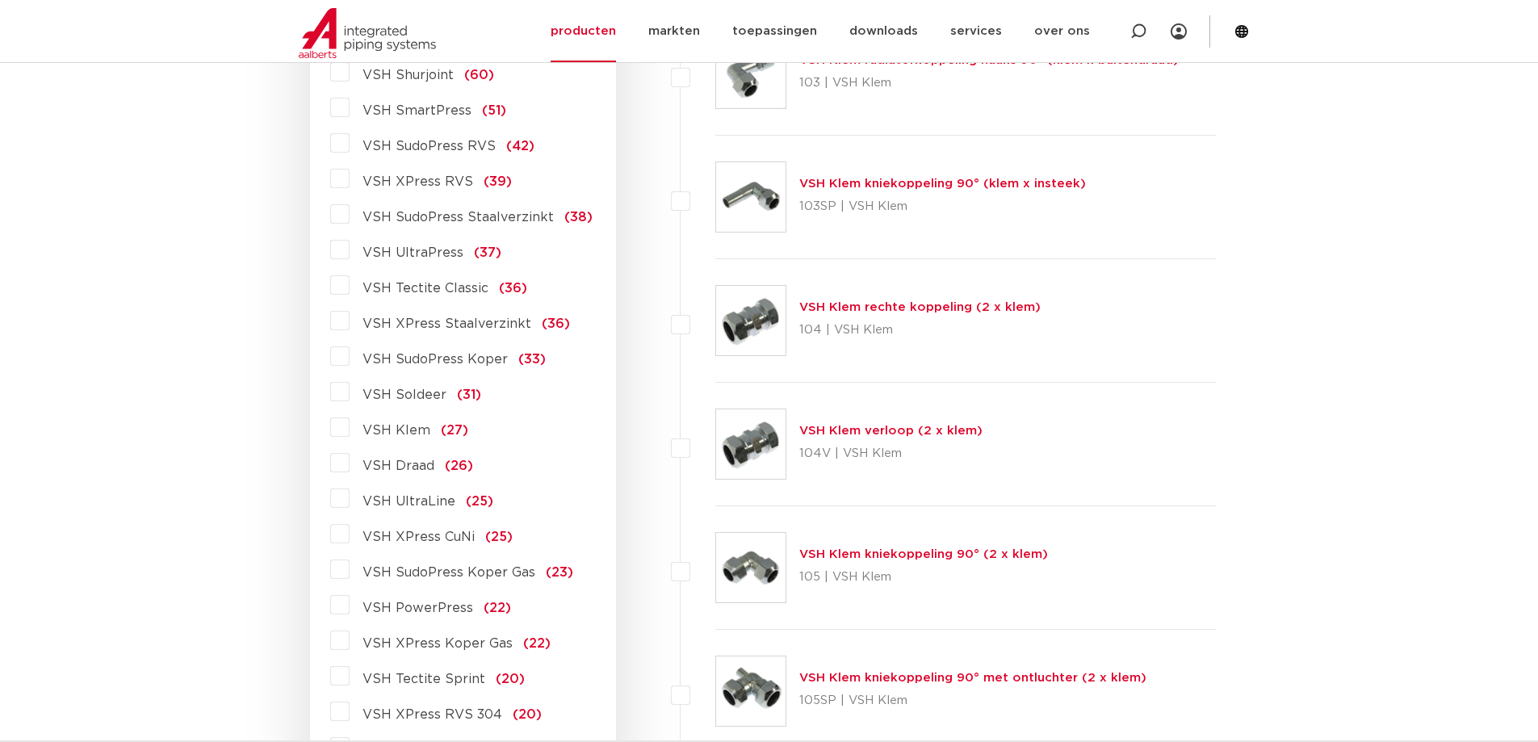
click at [350, 467] on label "VSH Draad (26)" at bounding box center [412, 463] width 124 height 26
click at [0, 0] on input "VSH Draad (26)" at bounding box center [0, 0] width 0 height 0
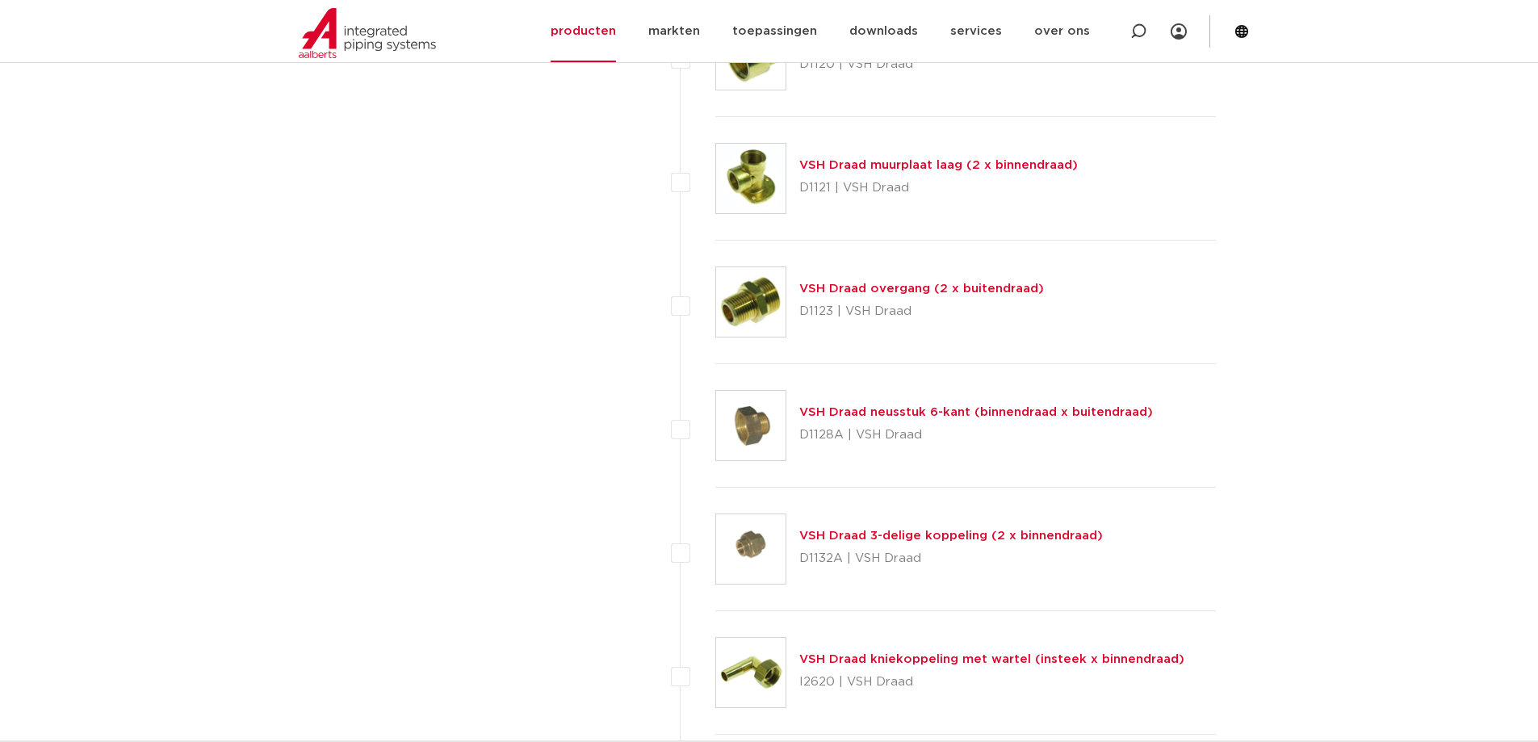
scroll to position [2784, 0]
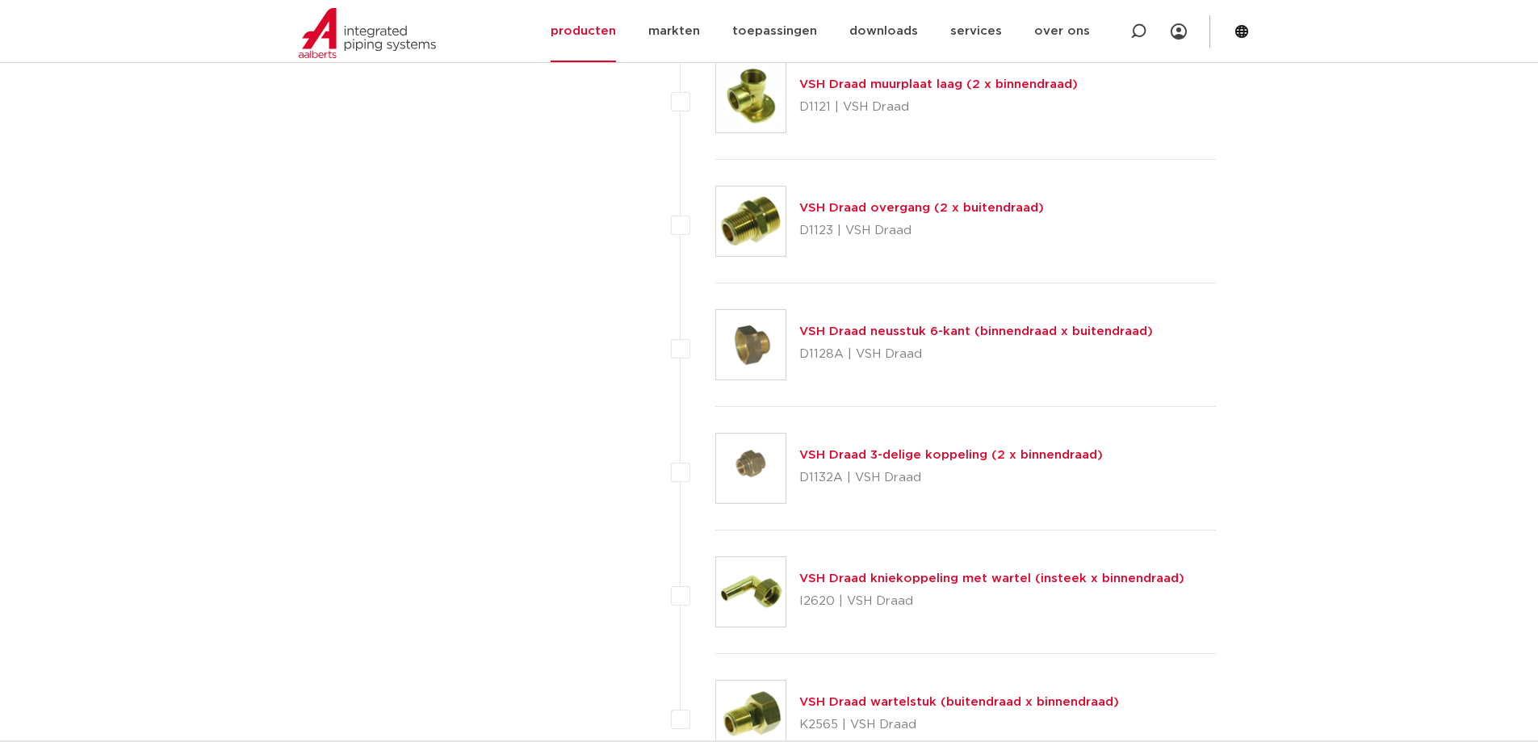
click at [848, 579] on link "VSH Draad kniekoppeling met wartel (insteek x binnendraad)" at bounding box center [991, 578] width 385 height 12
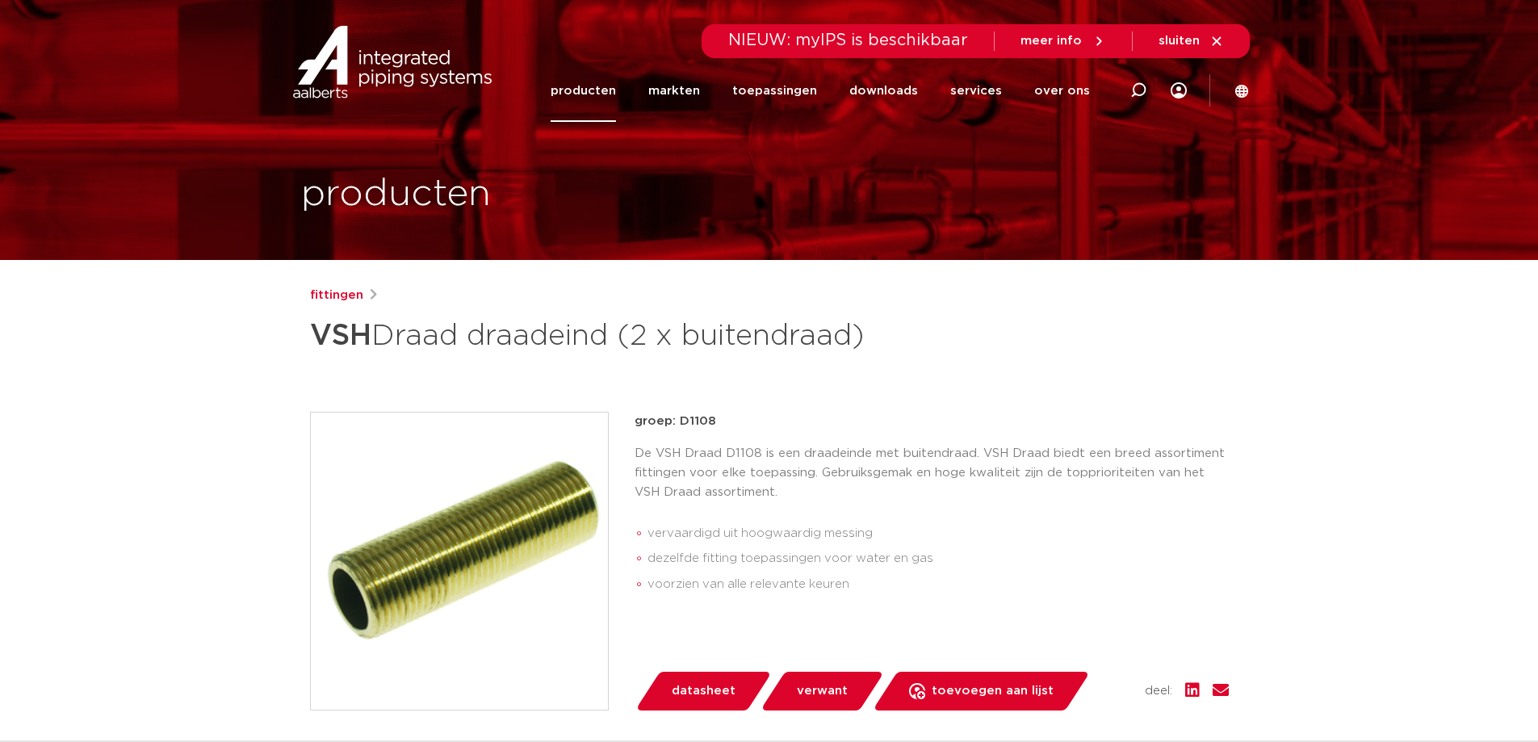
click at [688, 688] on span "datasheet" at bounding box center [704, 691] width 64 height 26
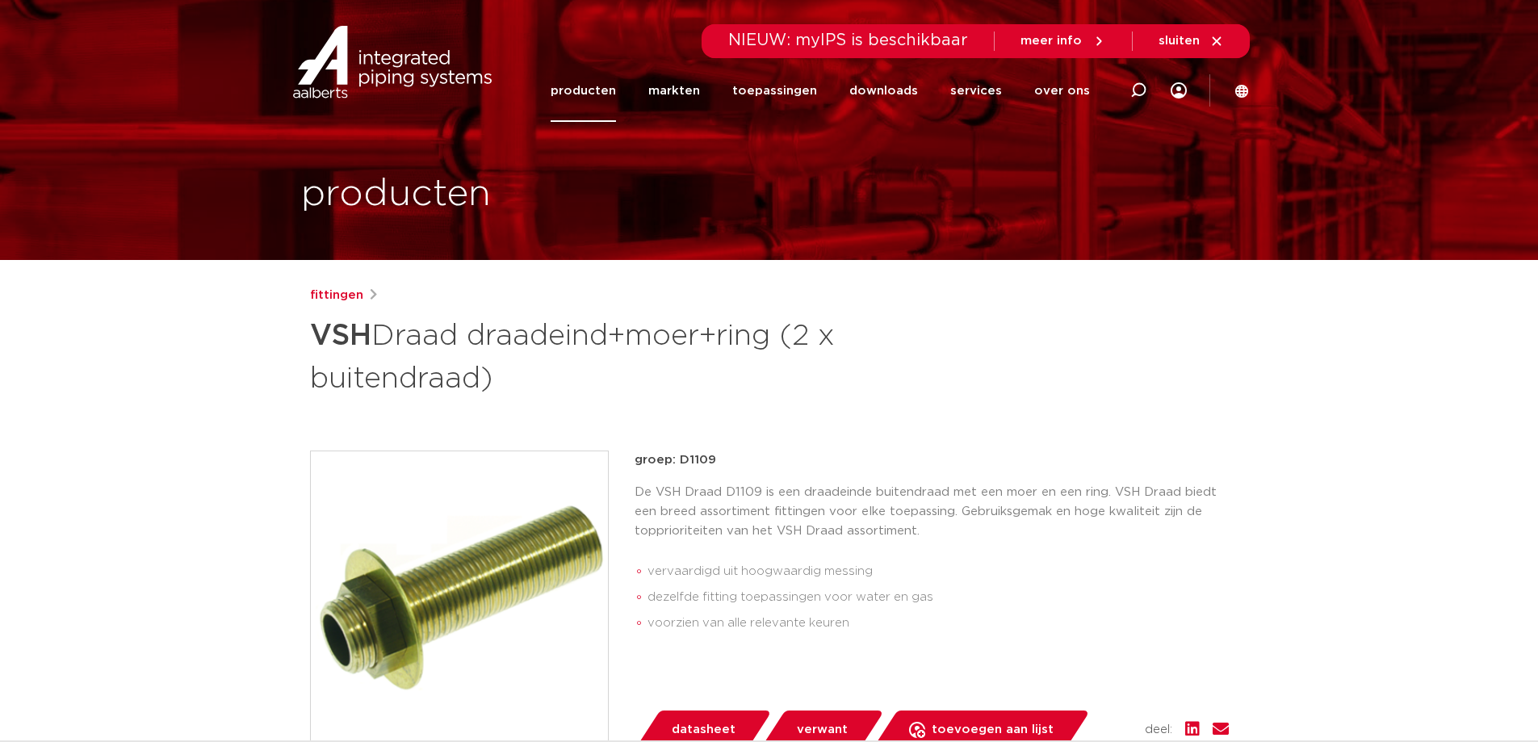
click at [682, 723] on span "datasheet" at bounding box center [704, 730] width 64 height 26
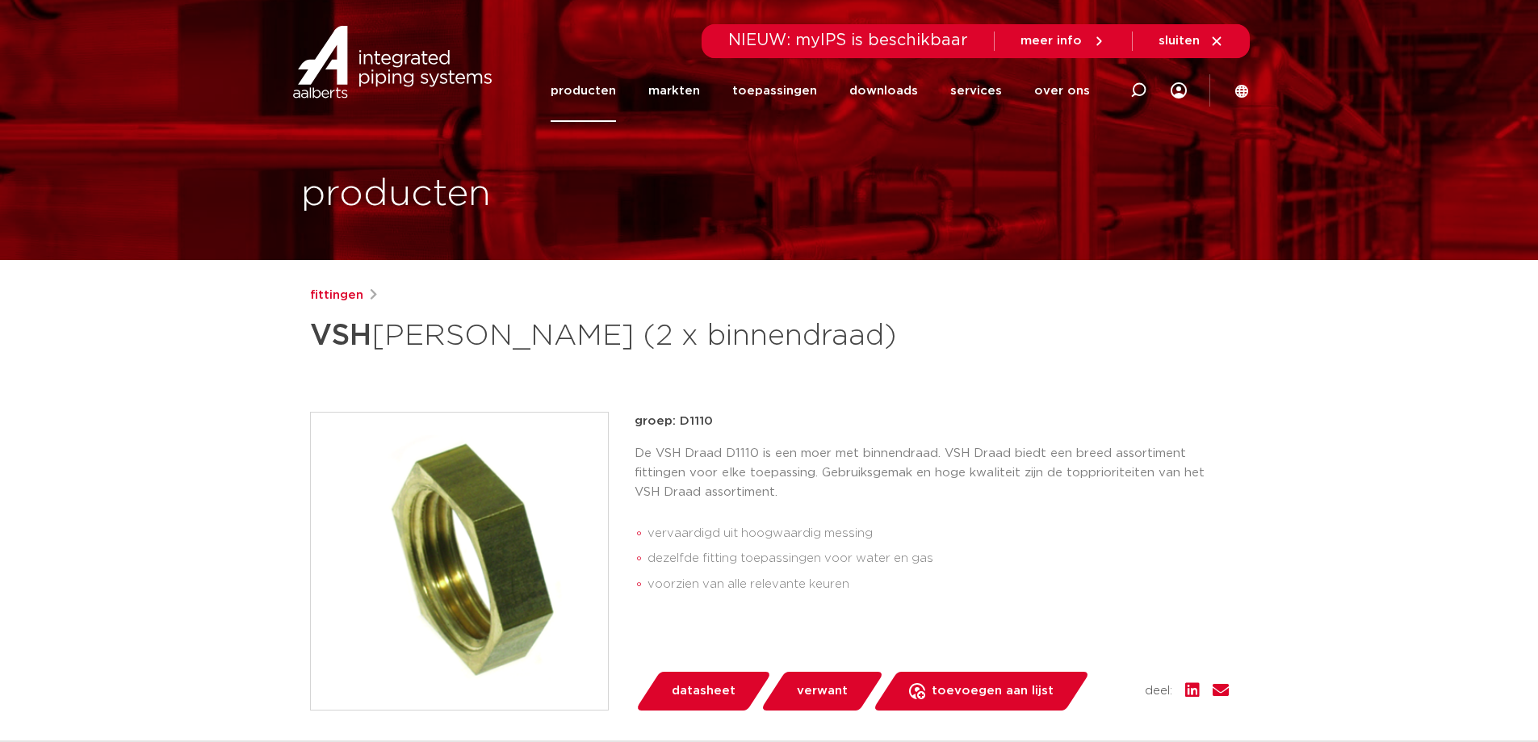
click at [682, 689] on span "datasheet" at bounding box center [704, 691] width 64 height 26
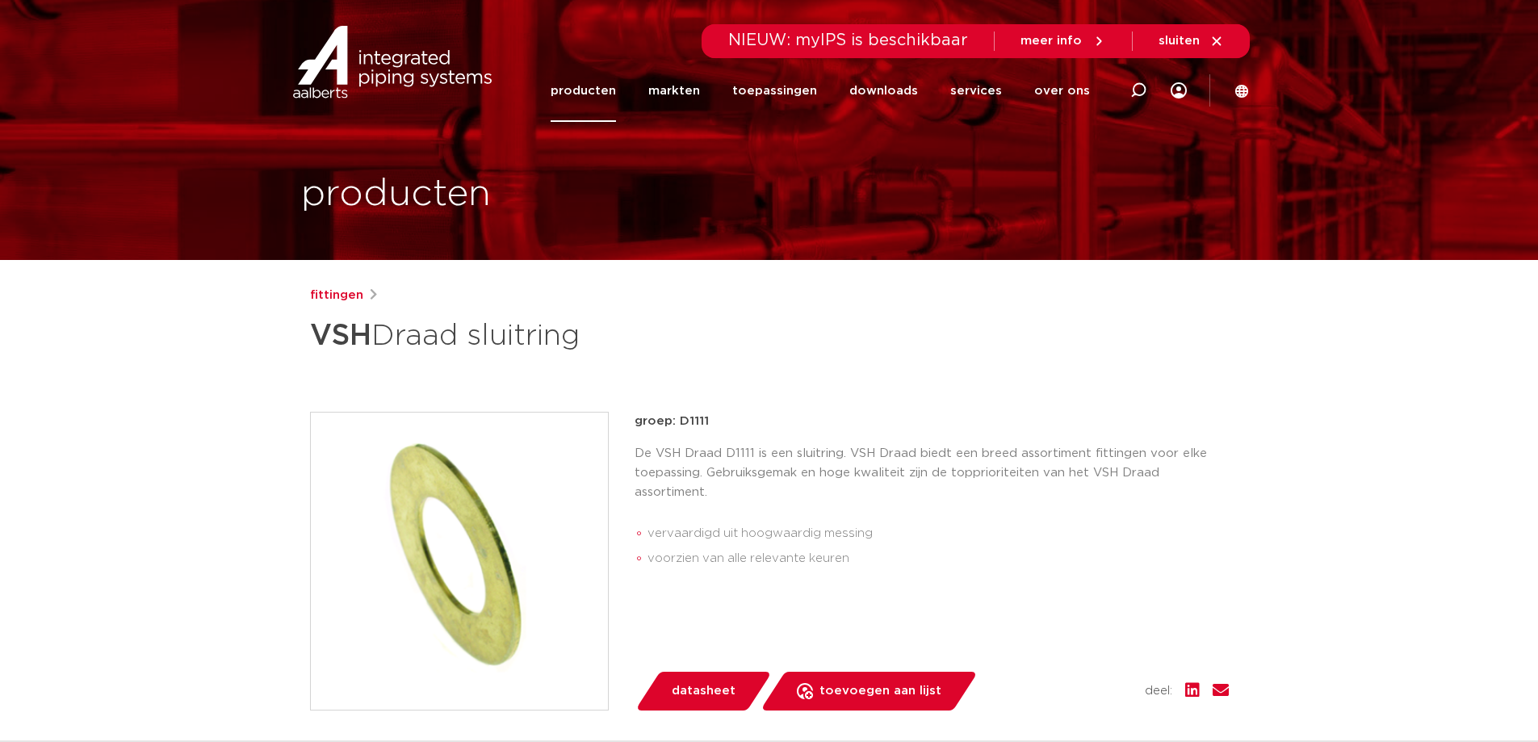
click at [703, 693] on span "datasheet" at bounding box center [704, 691] width 64 height 26
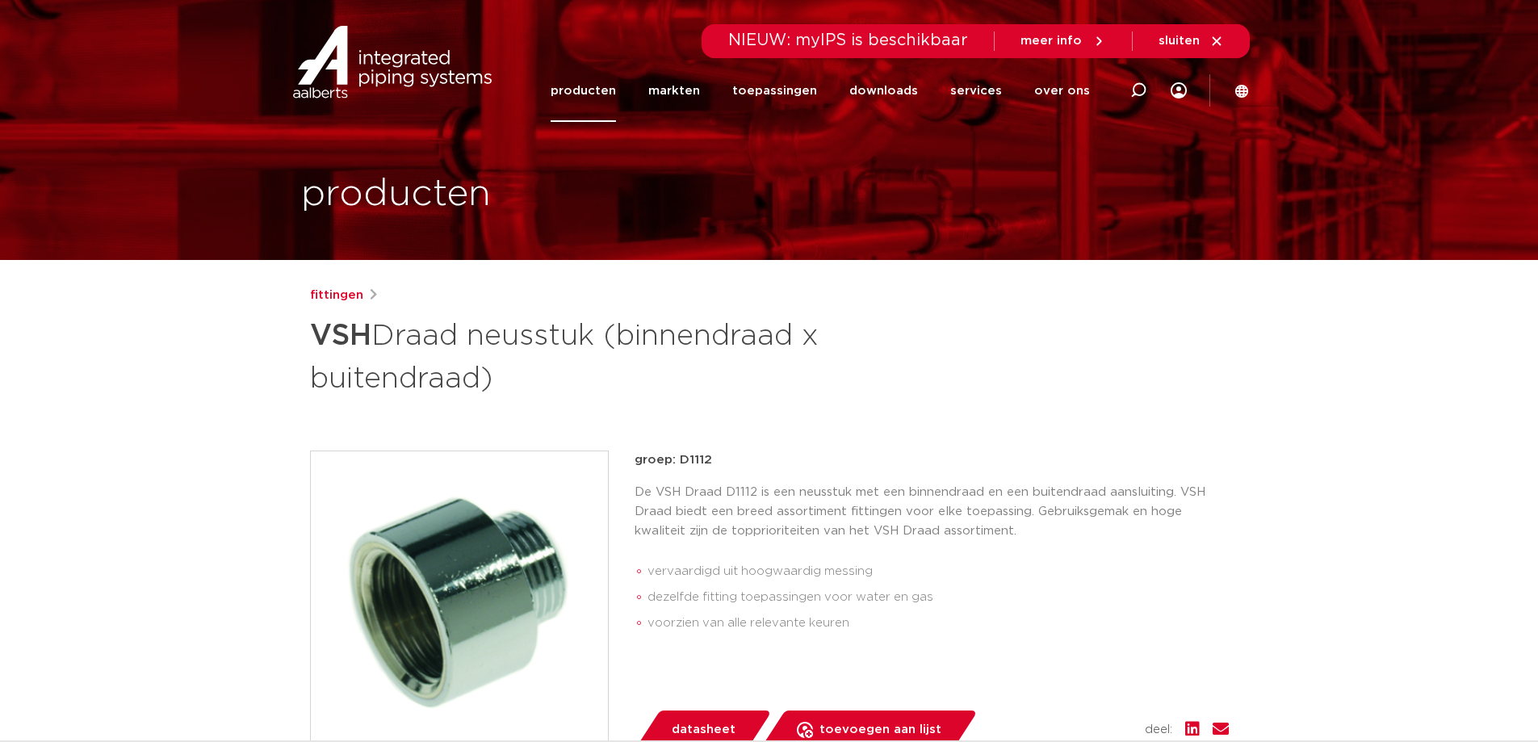
click at [706, 728] on span "datasheet" at bounding box center [704, 730] width 64 height 26
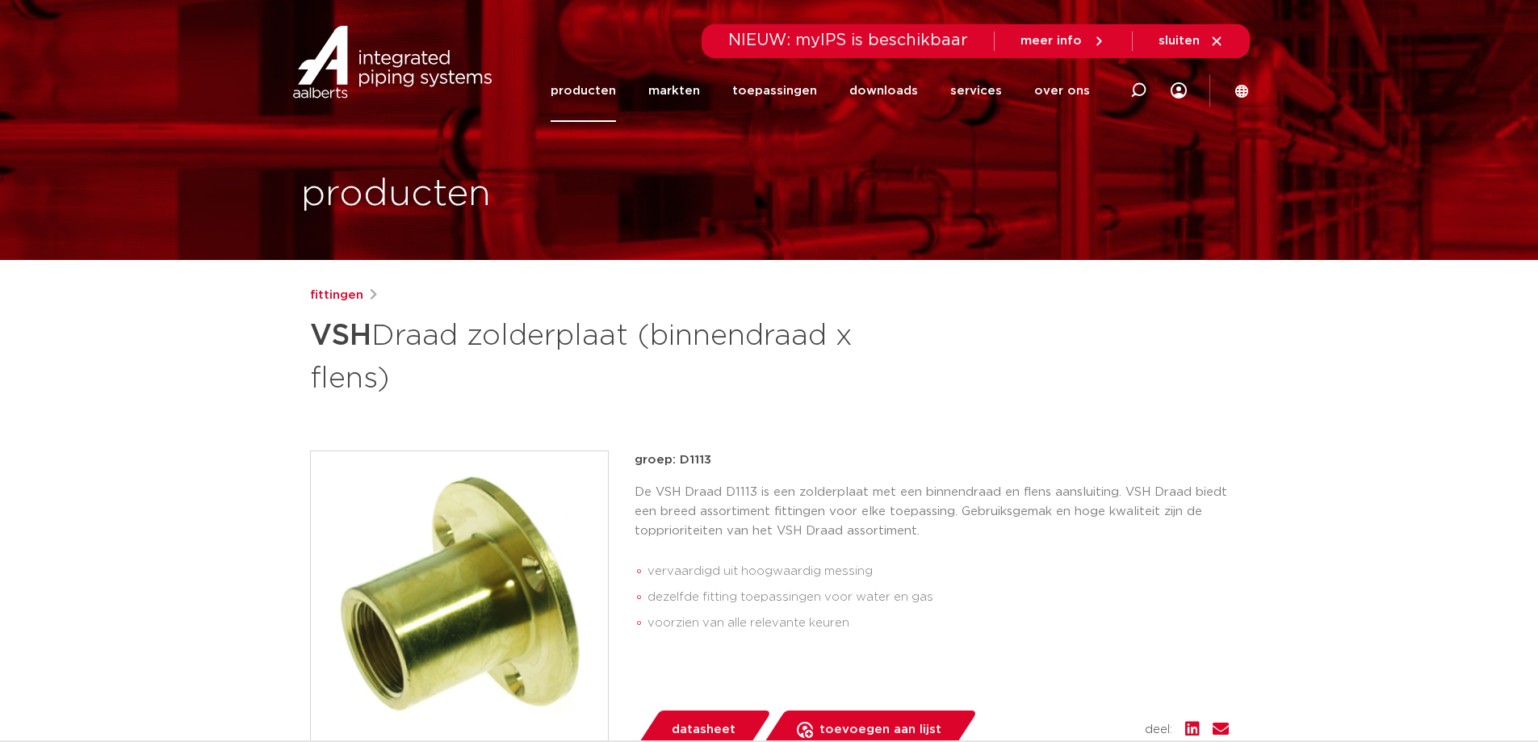
click at [699, 725] on span "datasheet" at bounding box center [704, 730] width 64 height 26
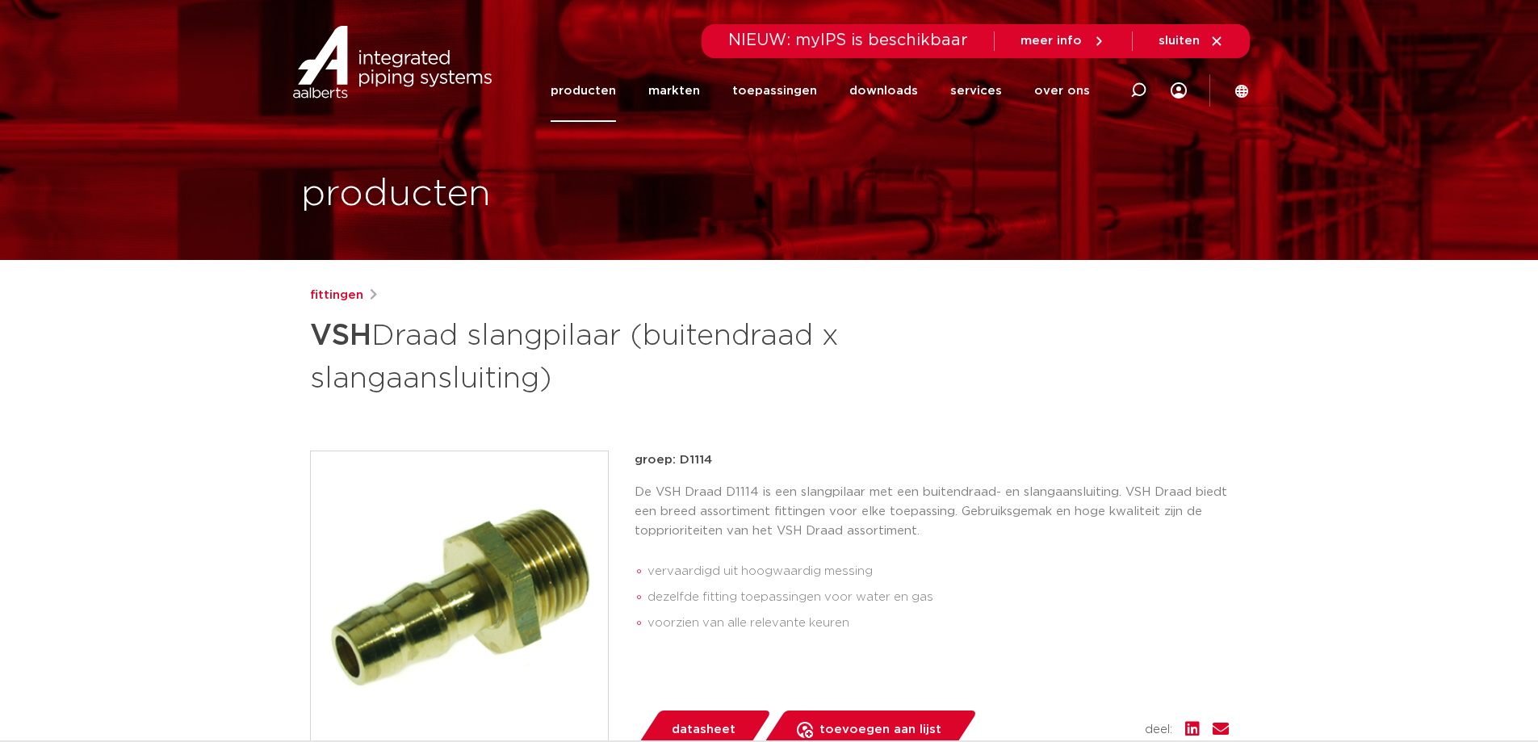
click at [696, 723] on span "datasheet" at bounding box center [704, 730] width 64 height 26
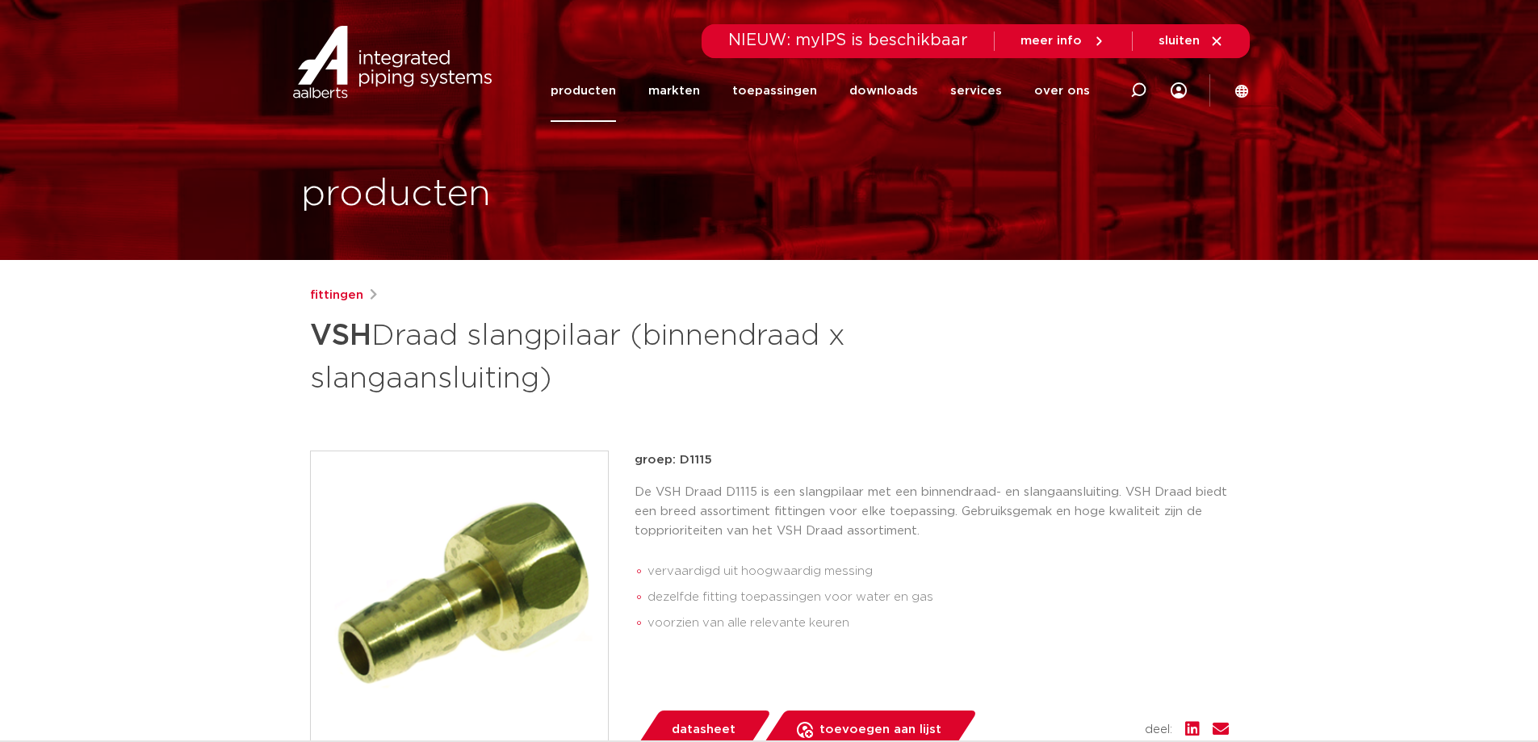
click at [701, 725] on span "datasheet" at bounding box center [704, 730] width 64 height 26
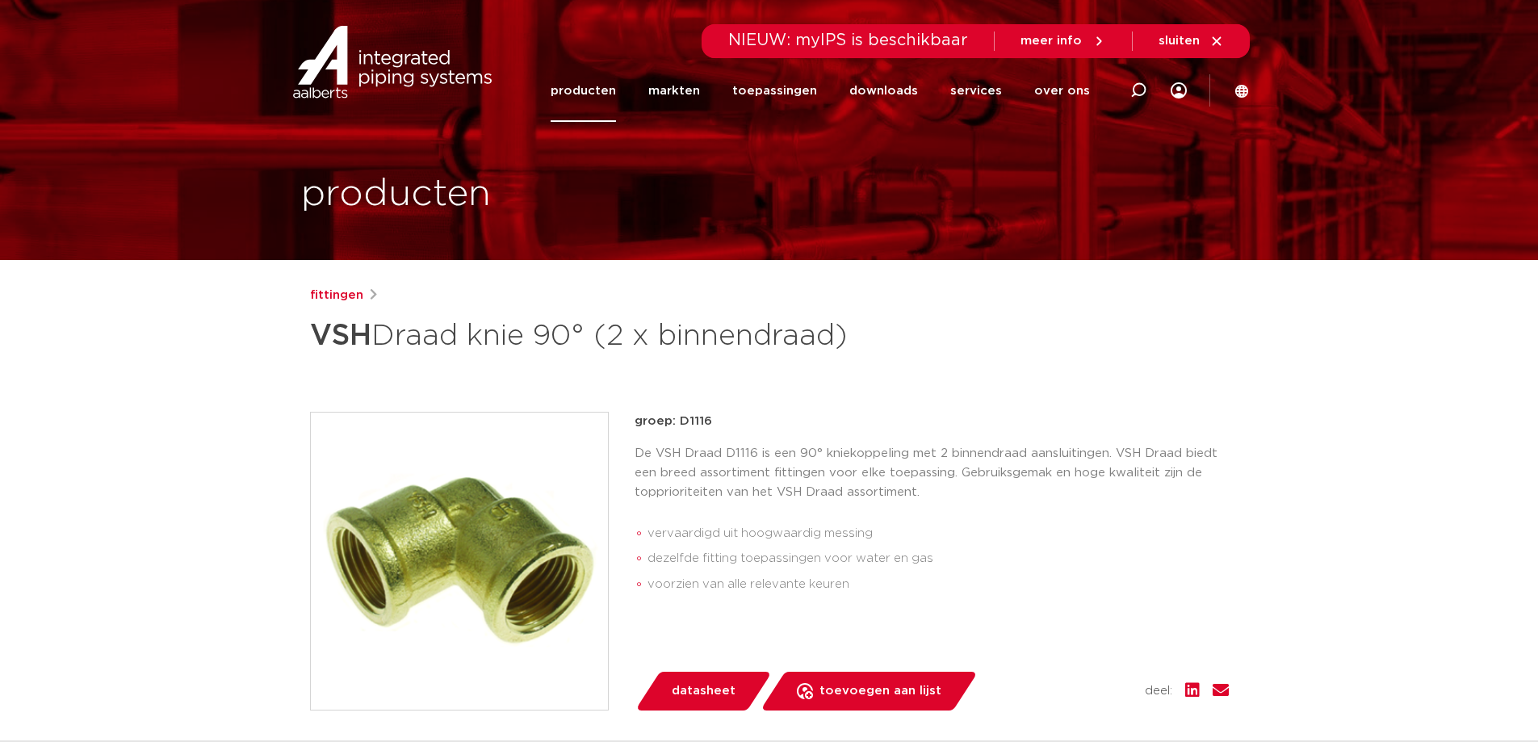
click at [710, 687] on span "datasheet" at bounding box center [704, 691] width 64 height 26
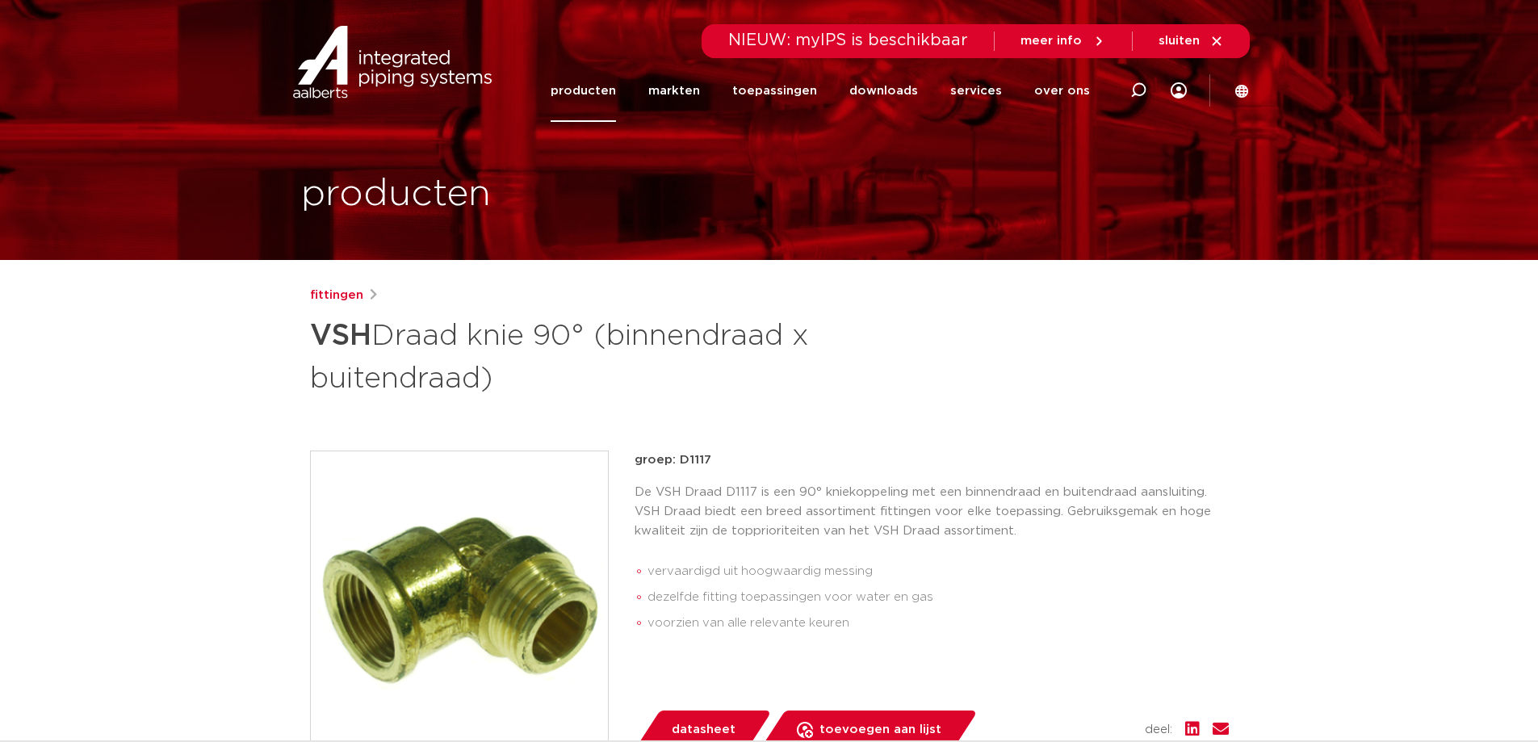
click at [718, 722] on span "datasheet" at bounding box center [704, 730] width 64 height 26
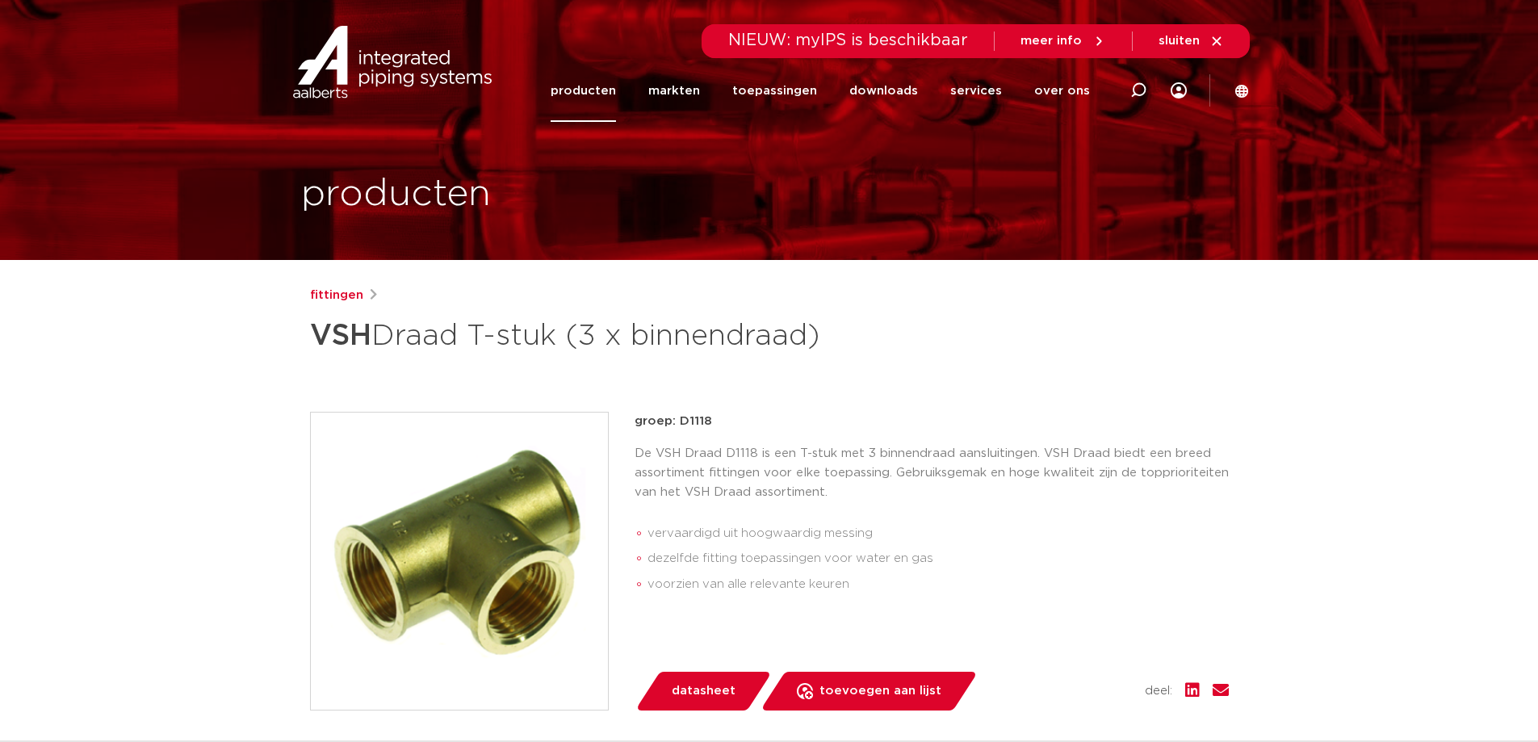
click at [687, 689] on span "datasheet" at bounding box center [704, 691] width 64 height 26
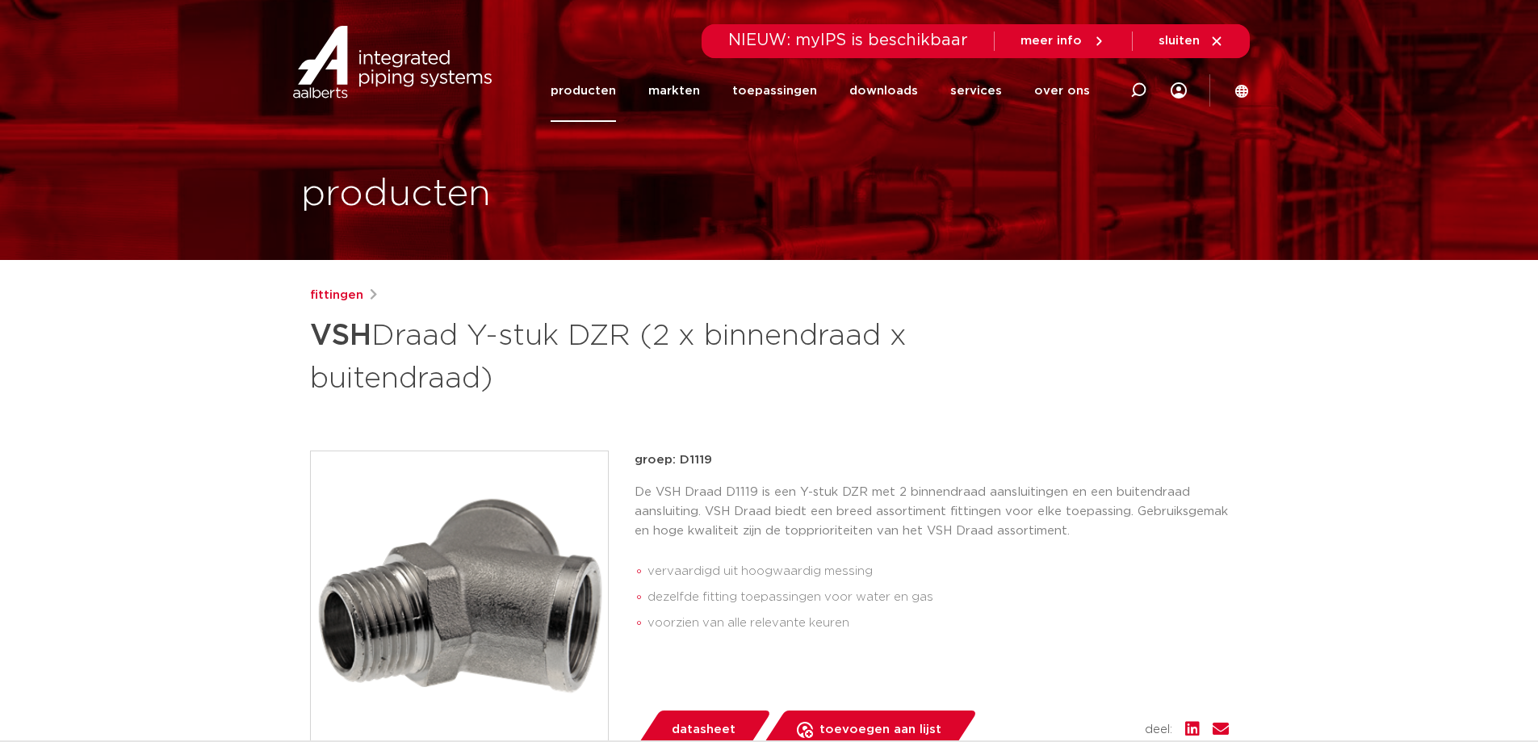
click at [705, 722] on span "datasheet" at bounding box center [704, 730] width 64 height 26
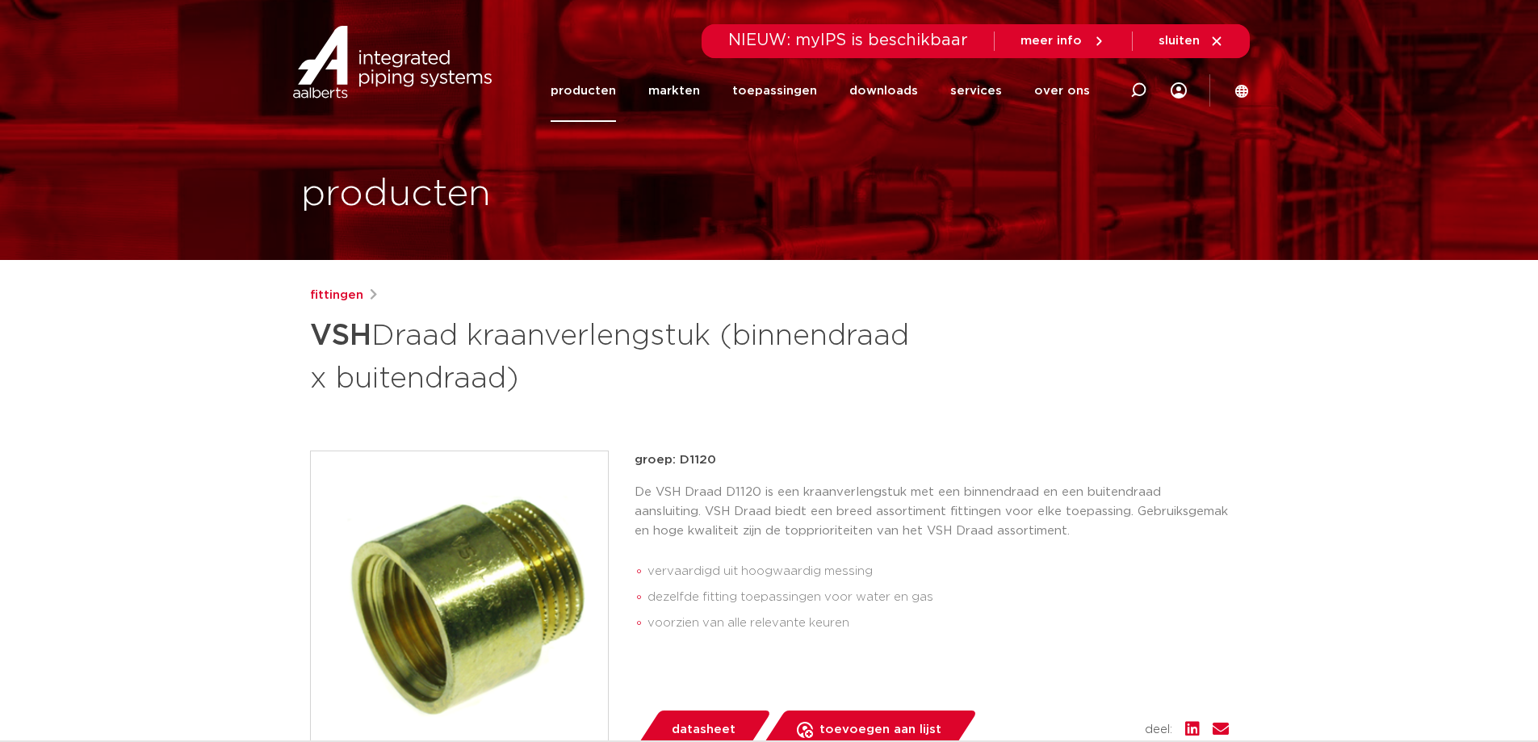
click at [694, 721] on span "datasheet" at bounding box center [704, 730] width 64 height 26
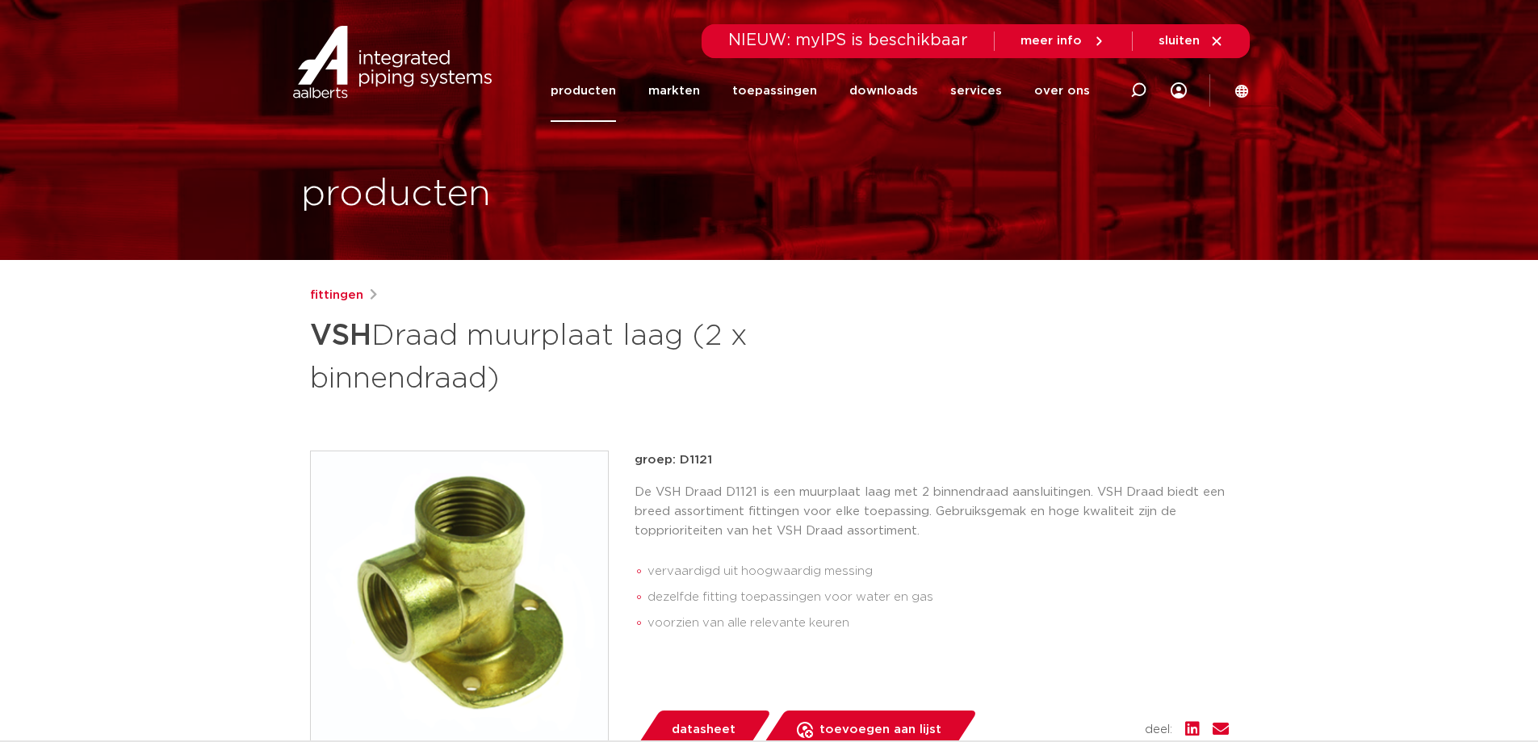
click at [693, 727] on span "datasheet" at bounding box center [704, 730] width 64 height 26
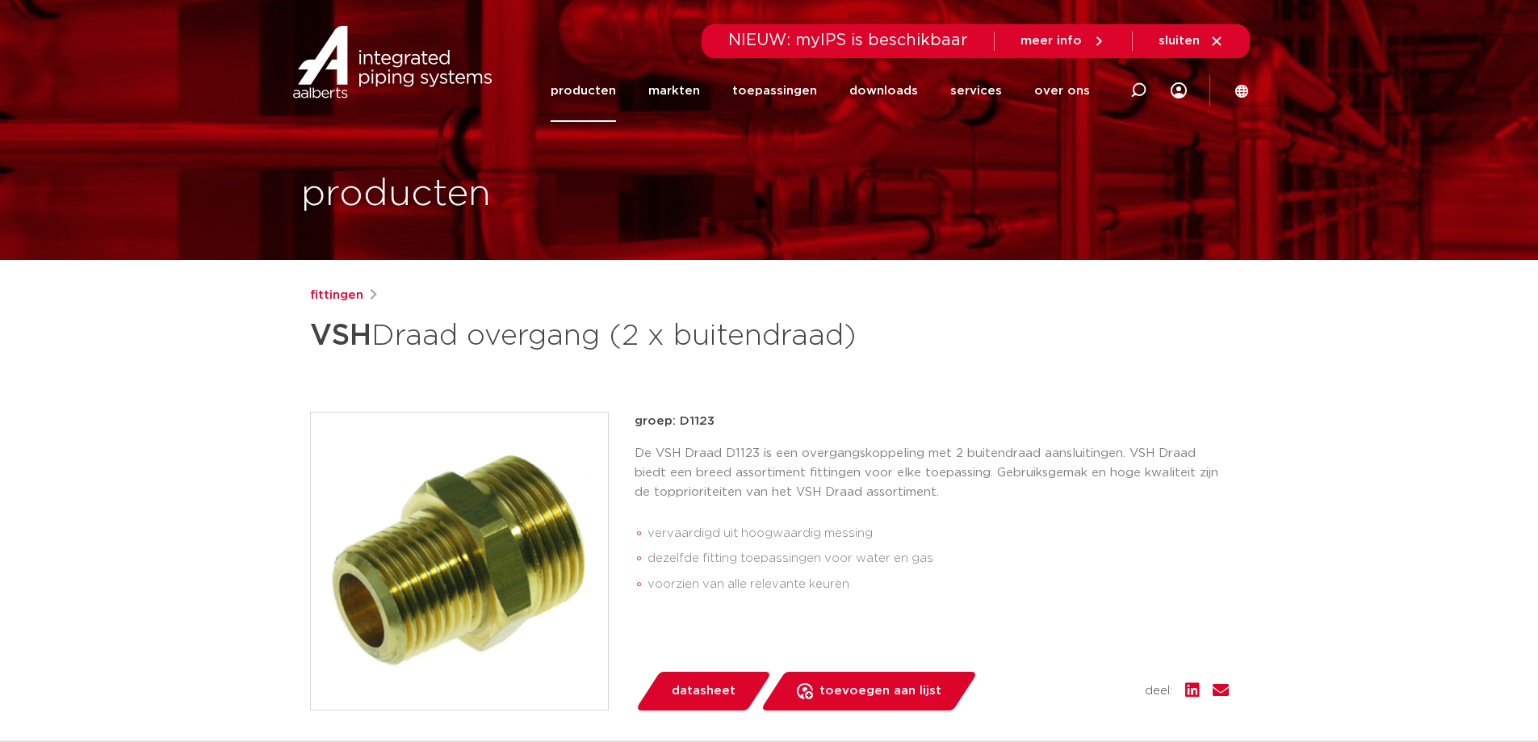
click at [707, 689] on span "datasheet" at bounding box center [704, 691] width 64 height 26
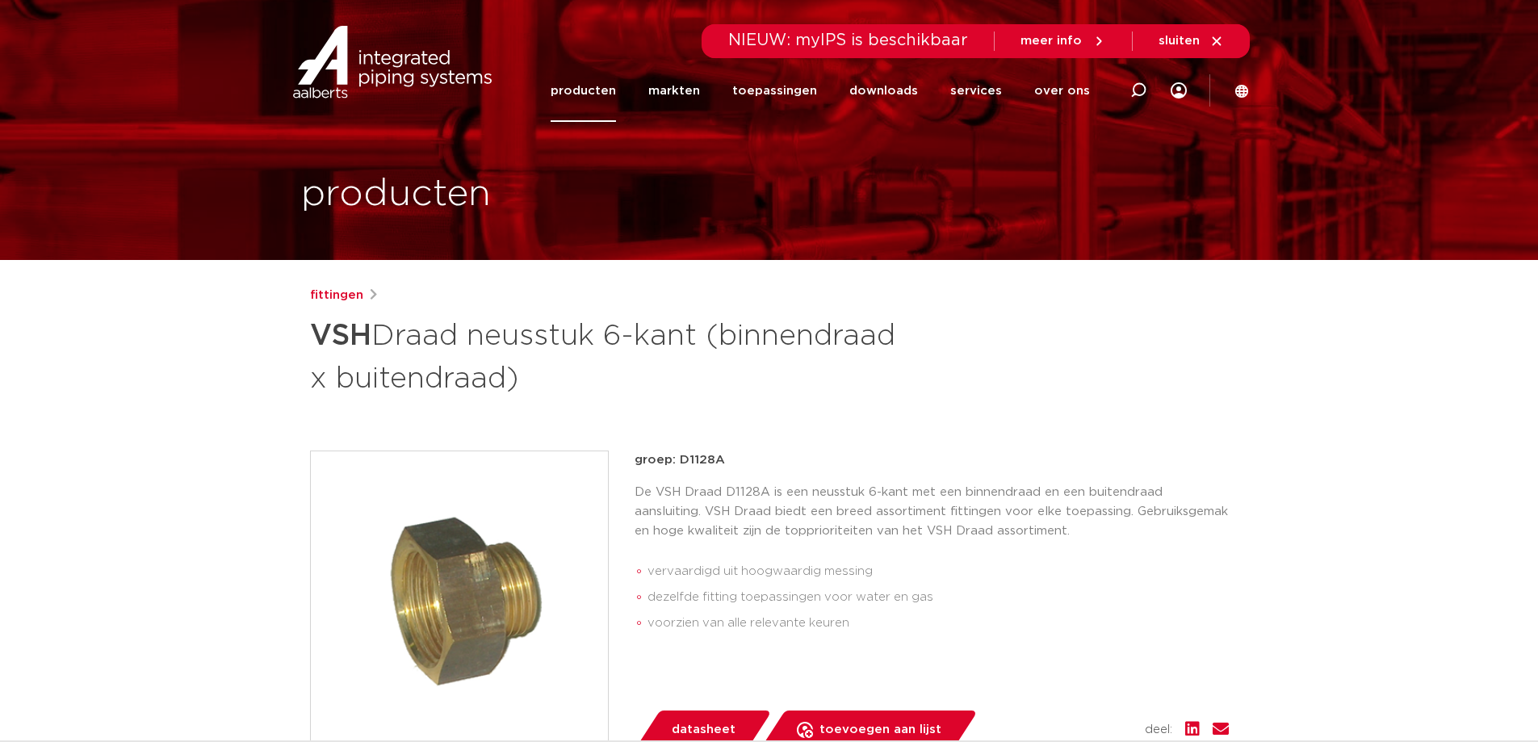
click at [694, 724] on span "datasheet" at bounding box center [704, 730] width 64 height 26
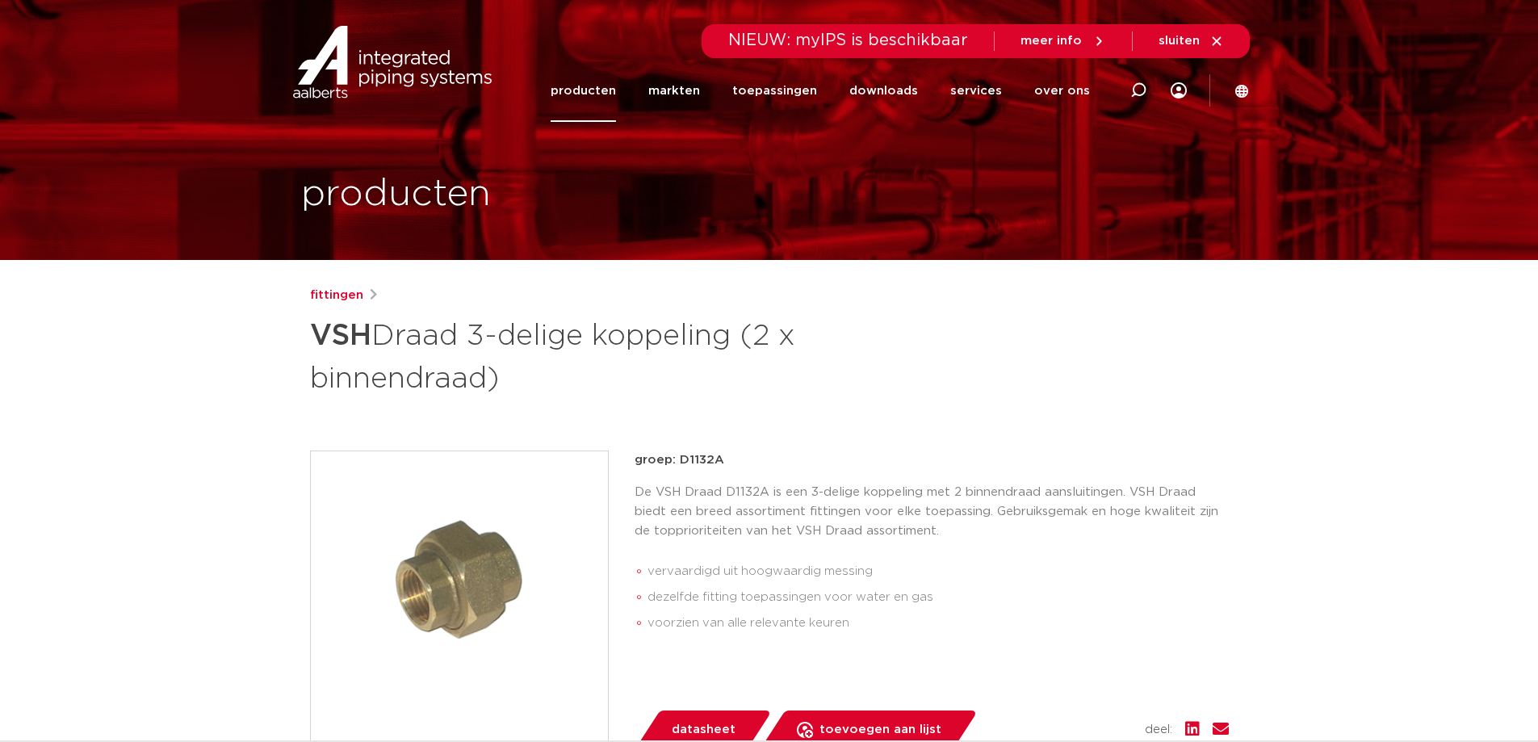
click at [699, 727] on span "datasheet" at bounding box center [704, 730] width 64 height 26
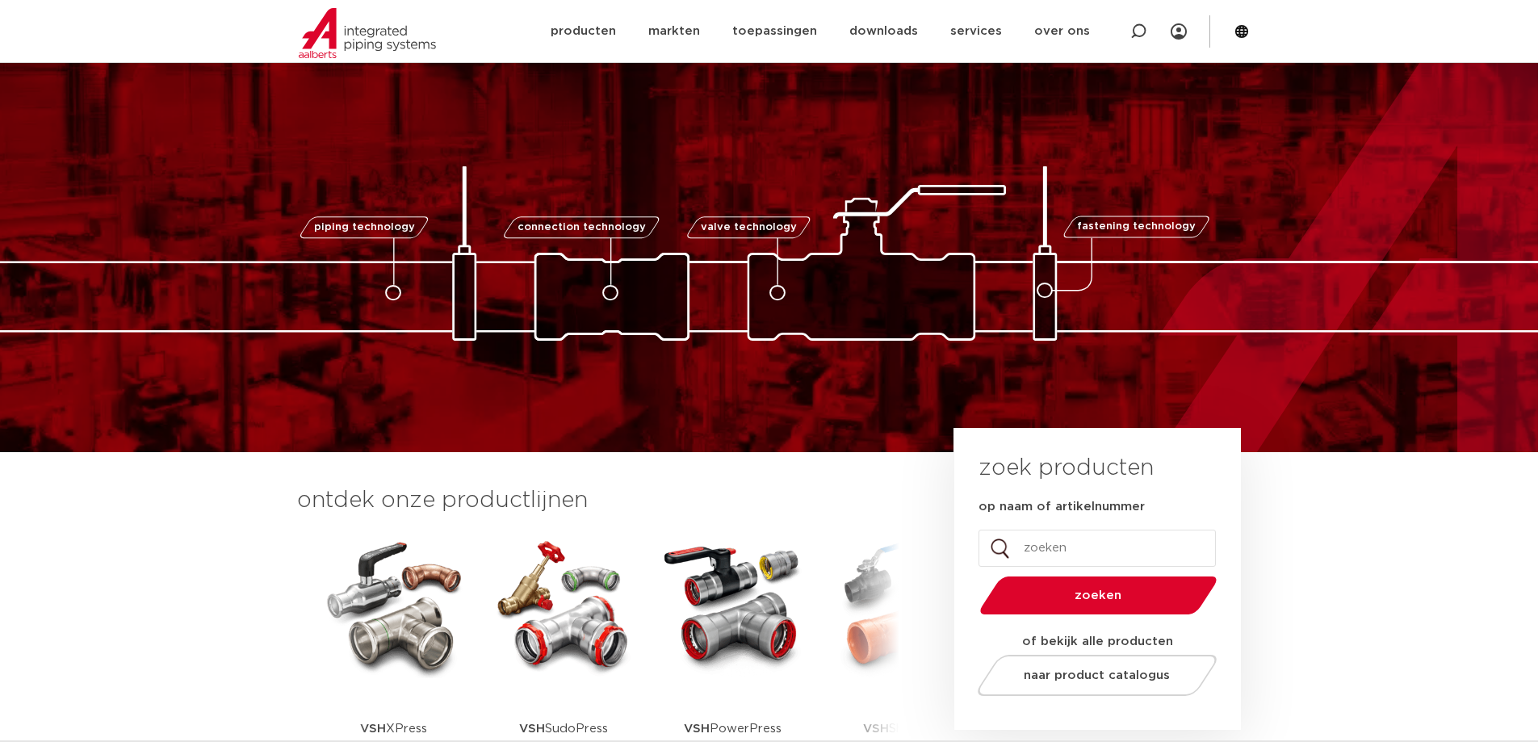
scroll to position [242, 0]
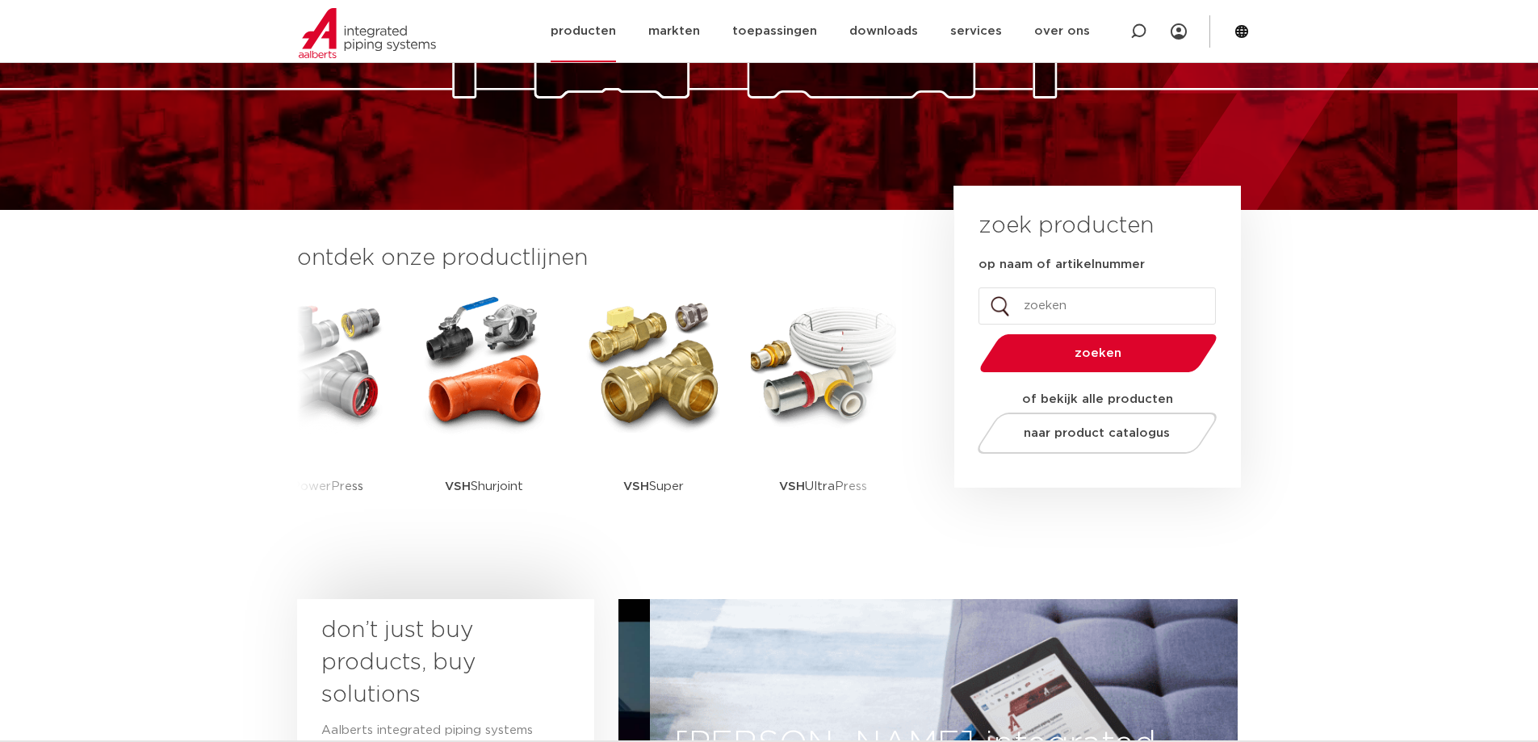
click at [615, 27] on link "producten" at bounding box center [583, 31] width 65 height 62
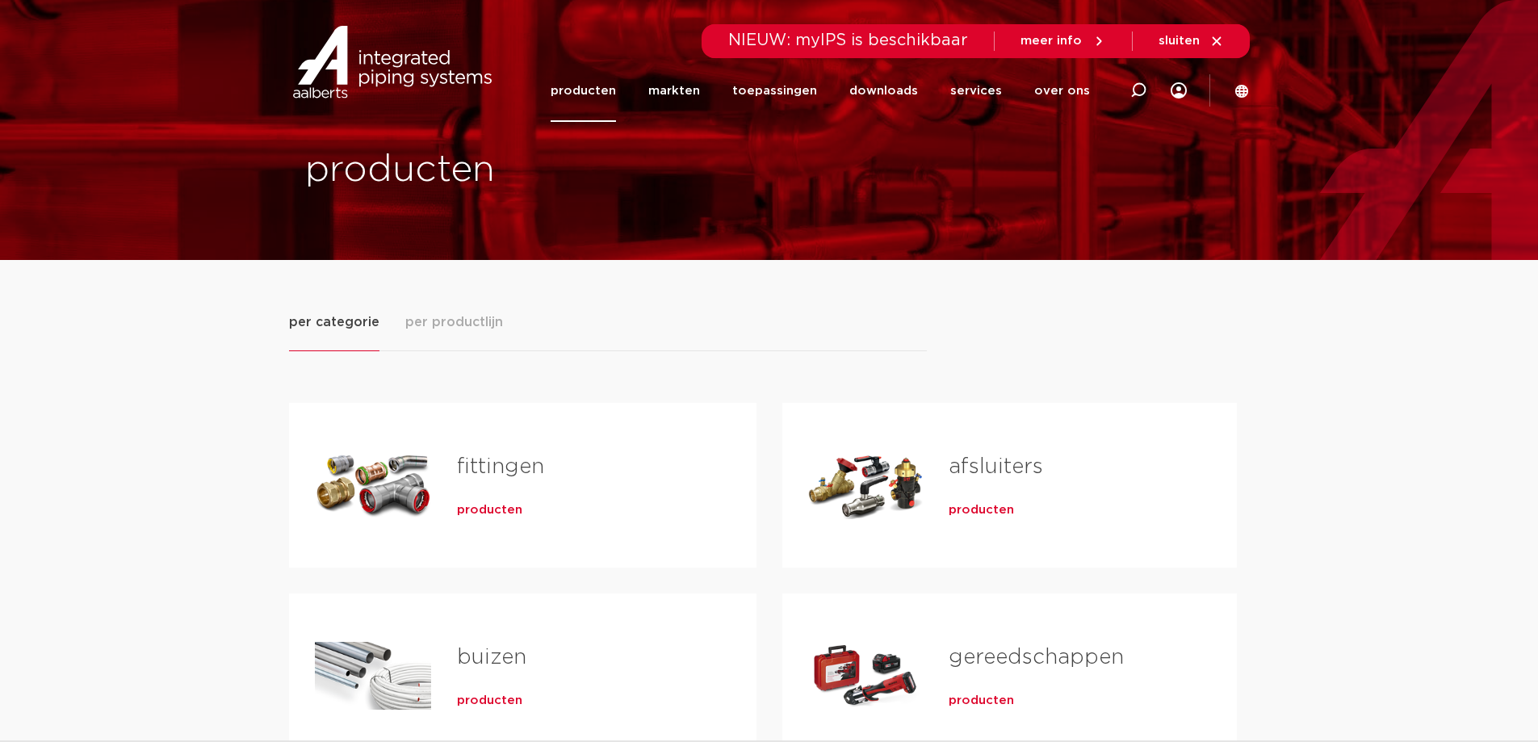
click at [374, 472] on div "Tabs. Open items met enter of spatie, sluit af met escape en navigeer met de pi…" at bounding box center [373, 485] width 116 height 113
click at [478, 511] on span "producten" at bounding box center [489, 510] width 65 height 16
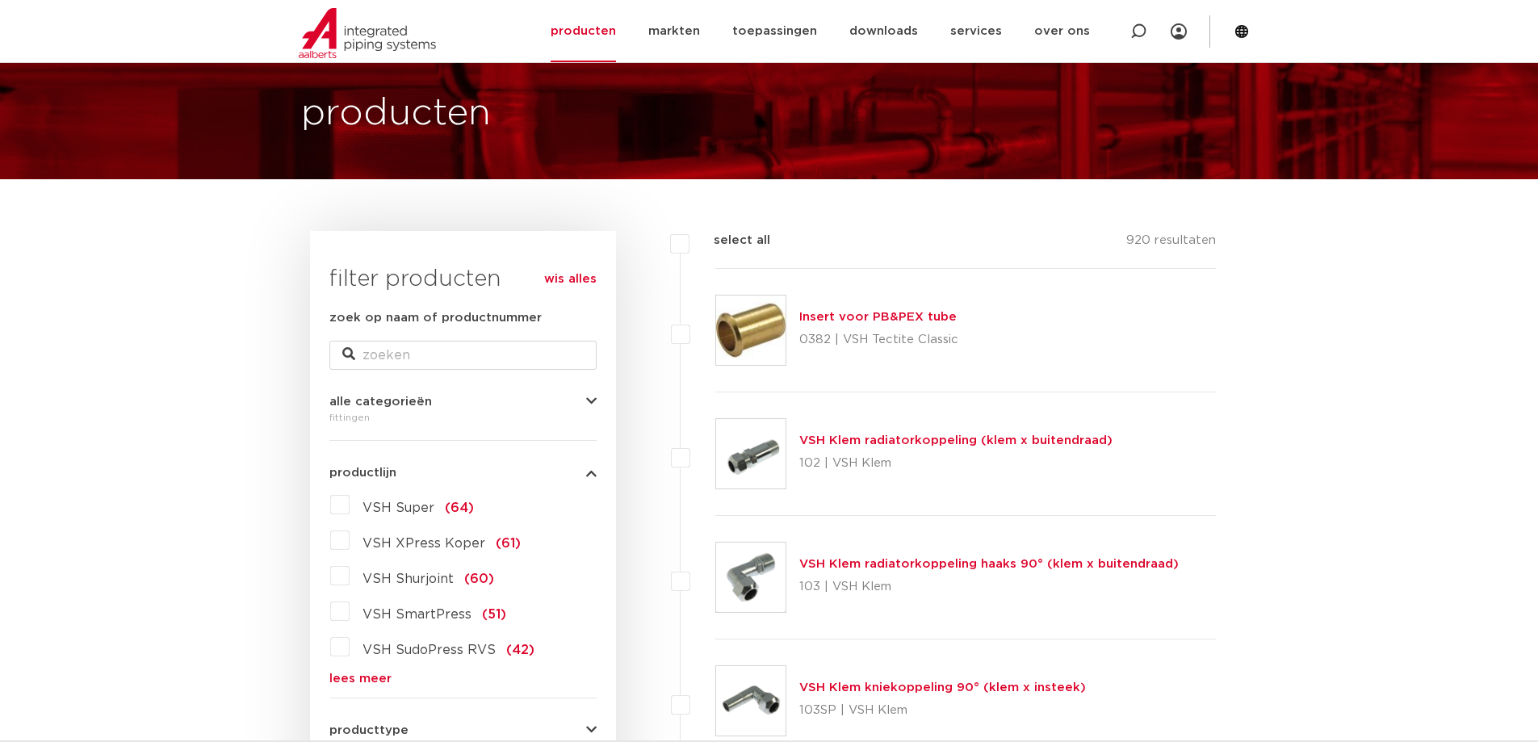
scroll to position [161, 0]
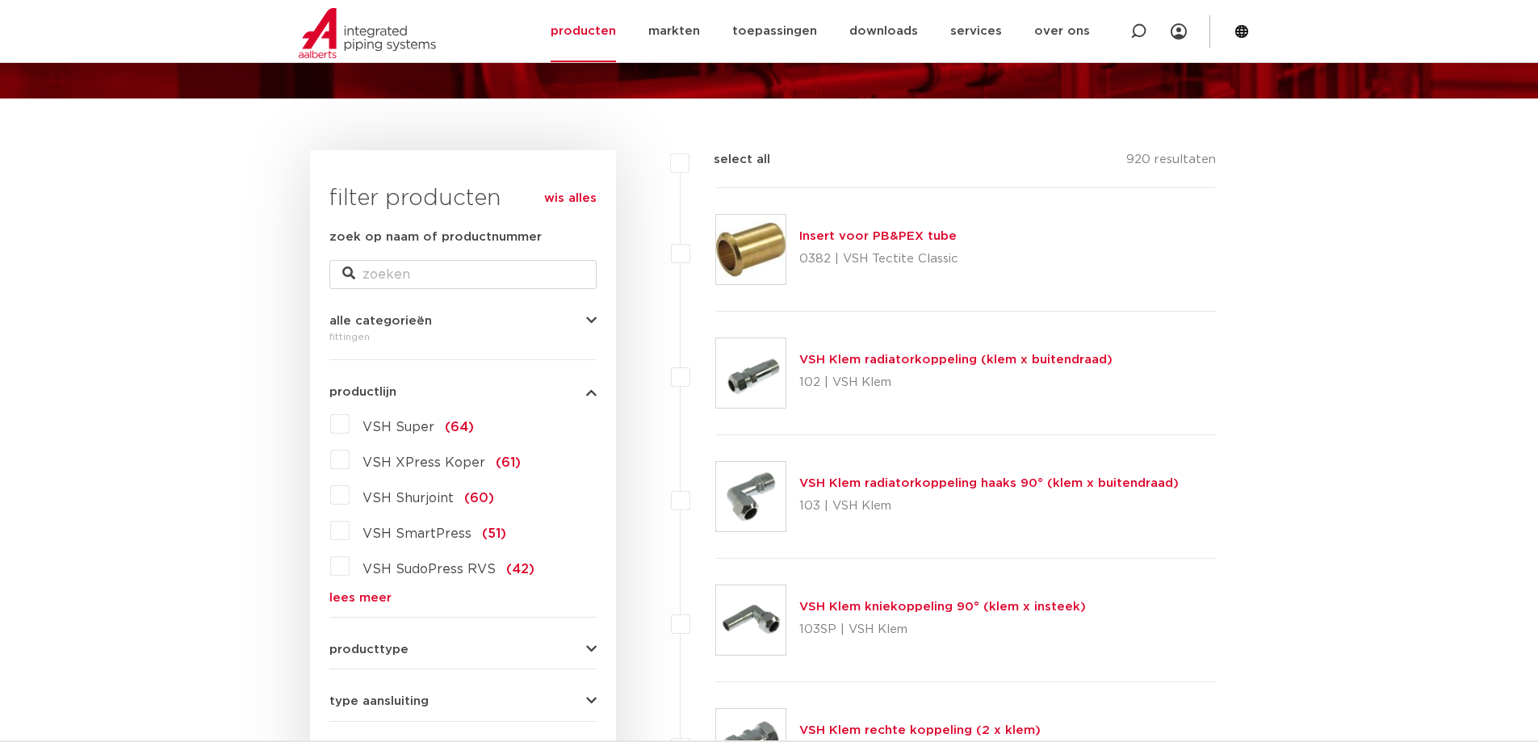
click at [345, 593] on link "lees meer" at bounding box center [462, 598] width 267 height 12
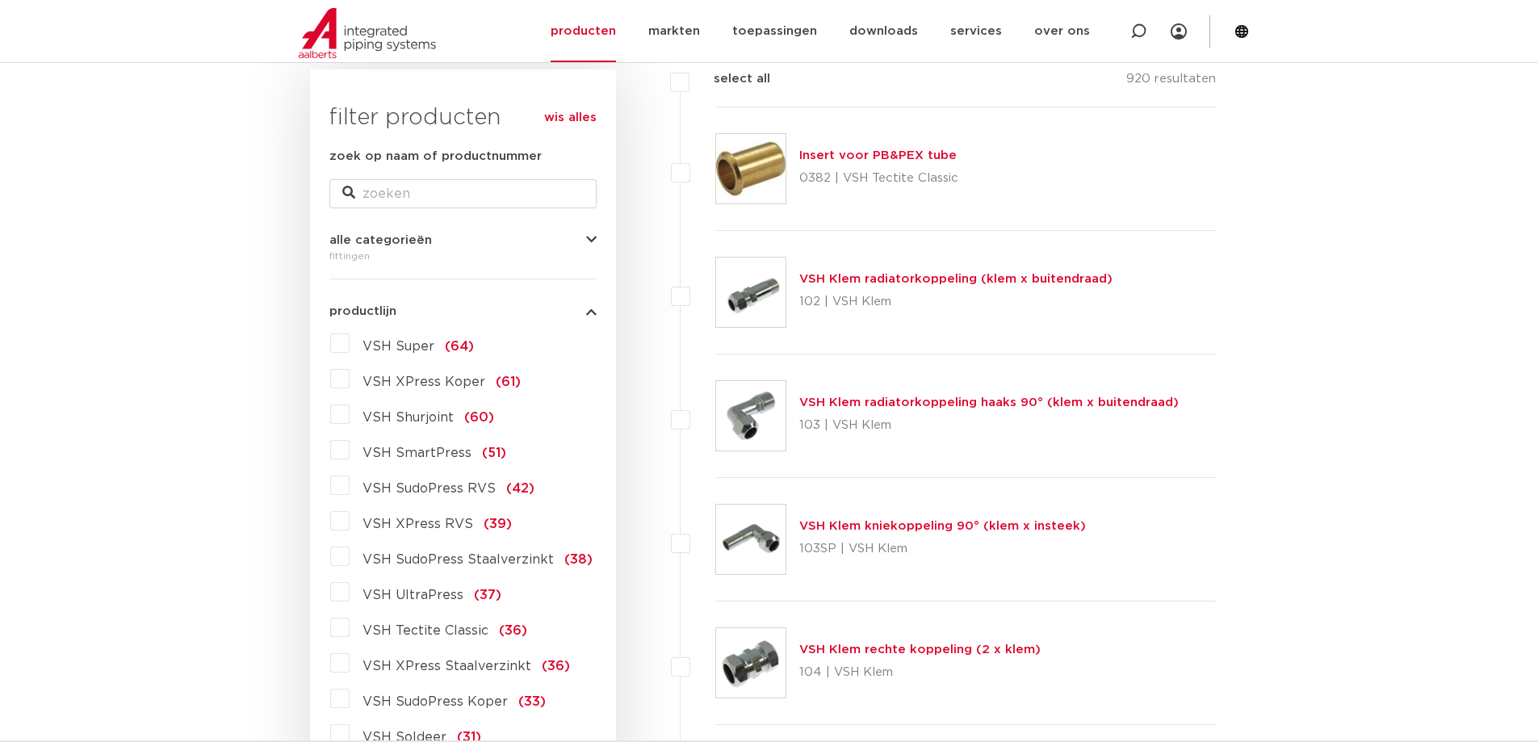
scroll to position [323, 0]
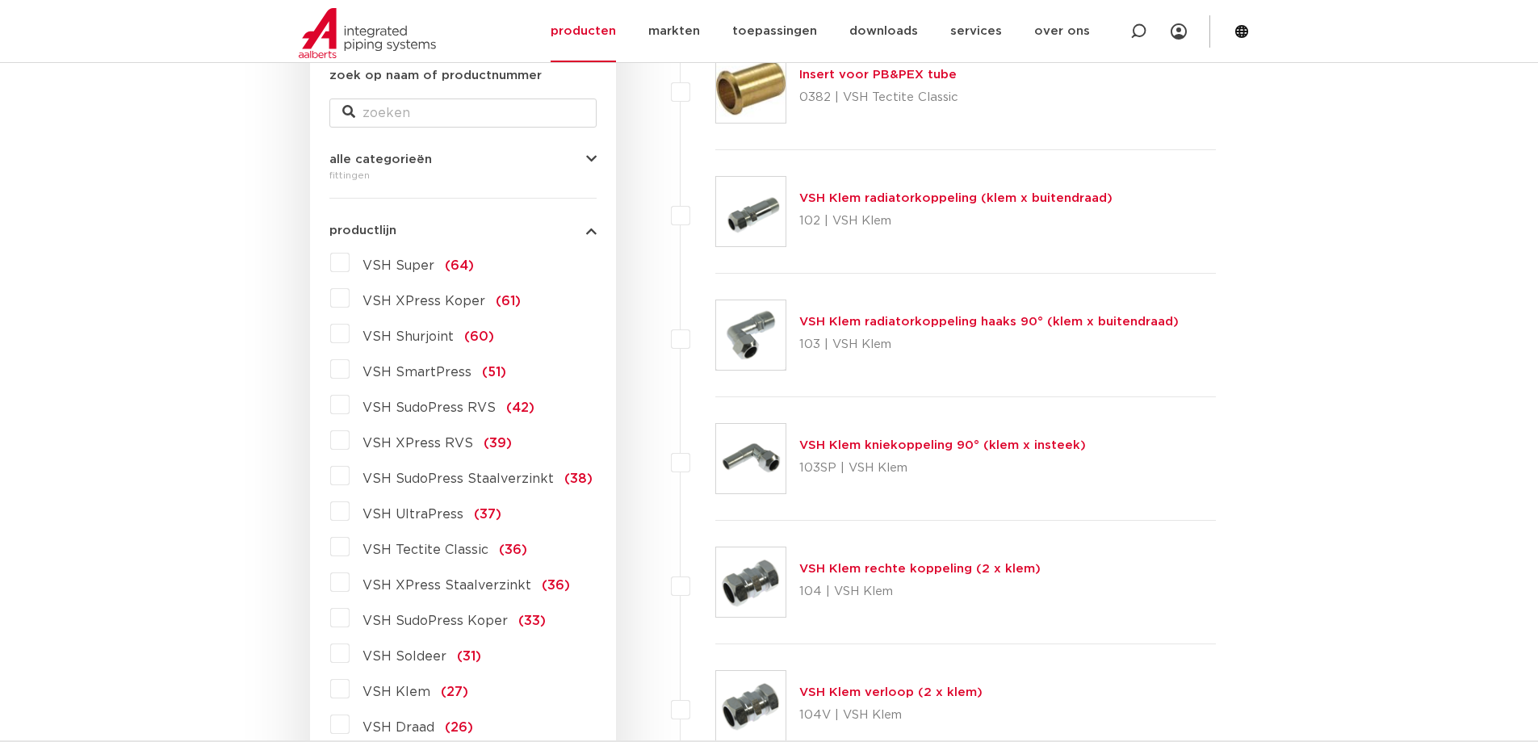
click at [350, 728] on label "VSH Draad (26)" at bounding box center [412, 724] width 124 height 26
click at [0, 0] on input "VSH Draad (26)" at bounding box center [0, 0] width 0 height 0
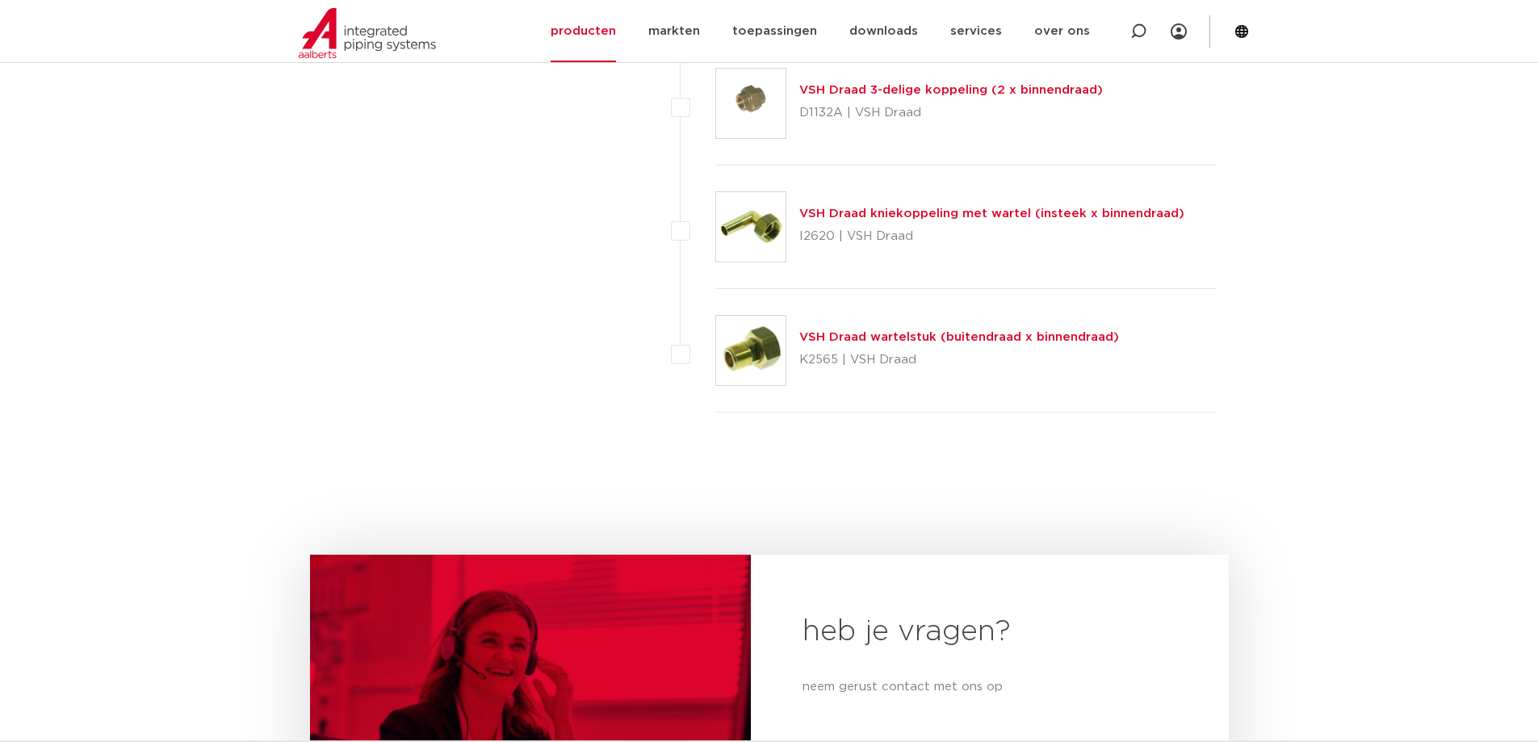
scroll to position [2987, 0]
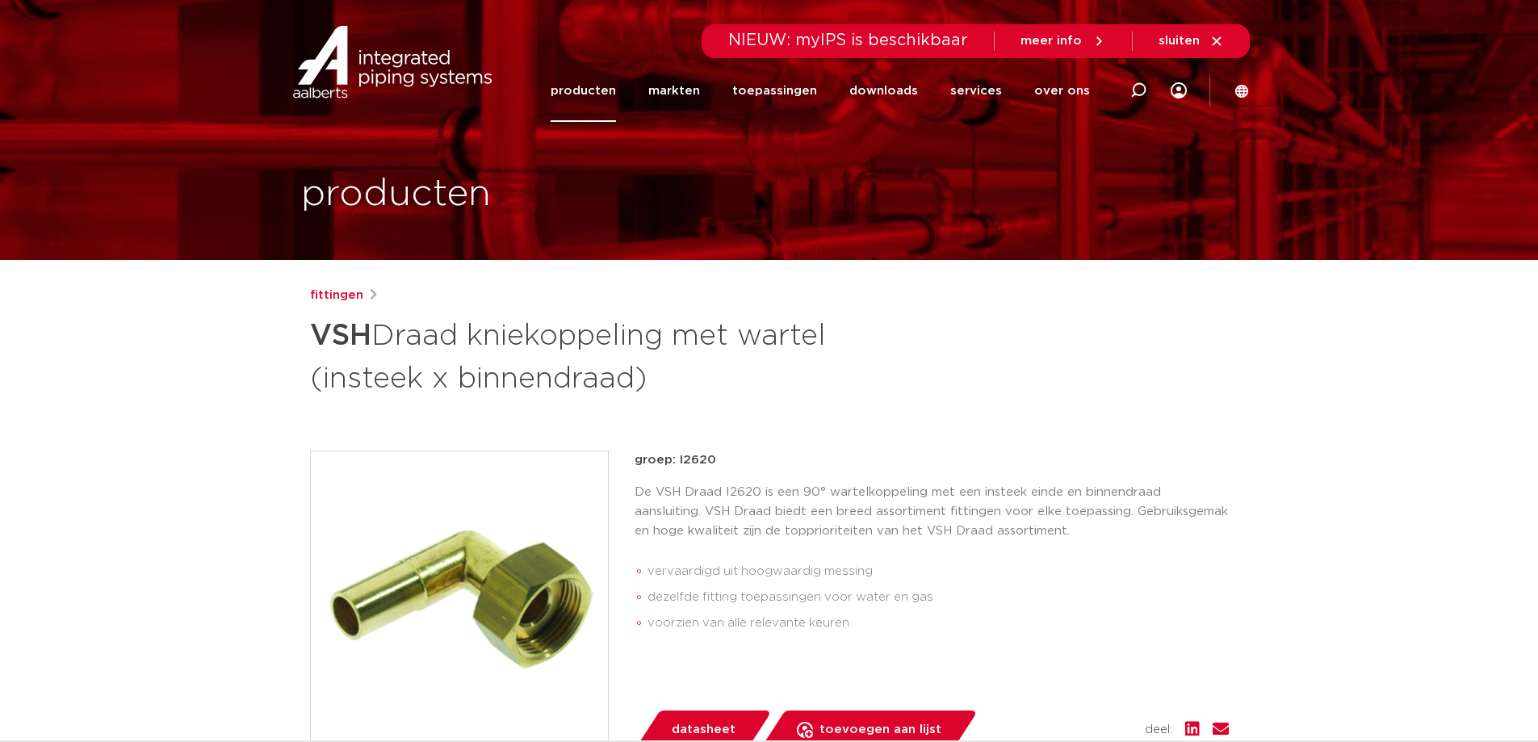
click at [696, 730] on span "datasheet" at bounding box center [704, 730] width 64 height 26
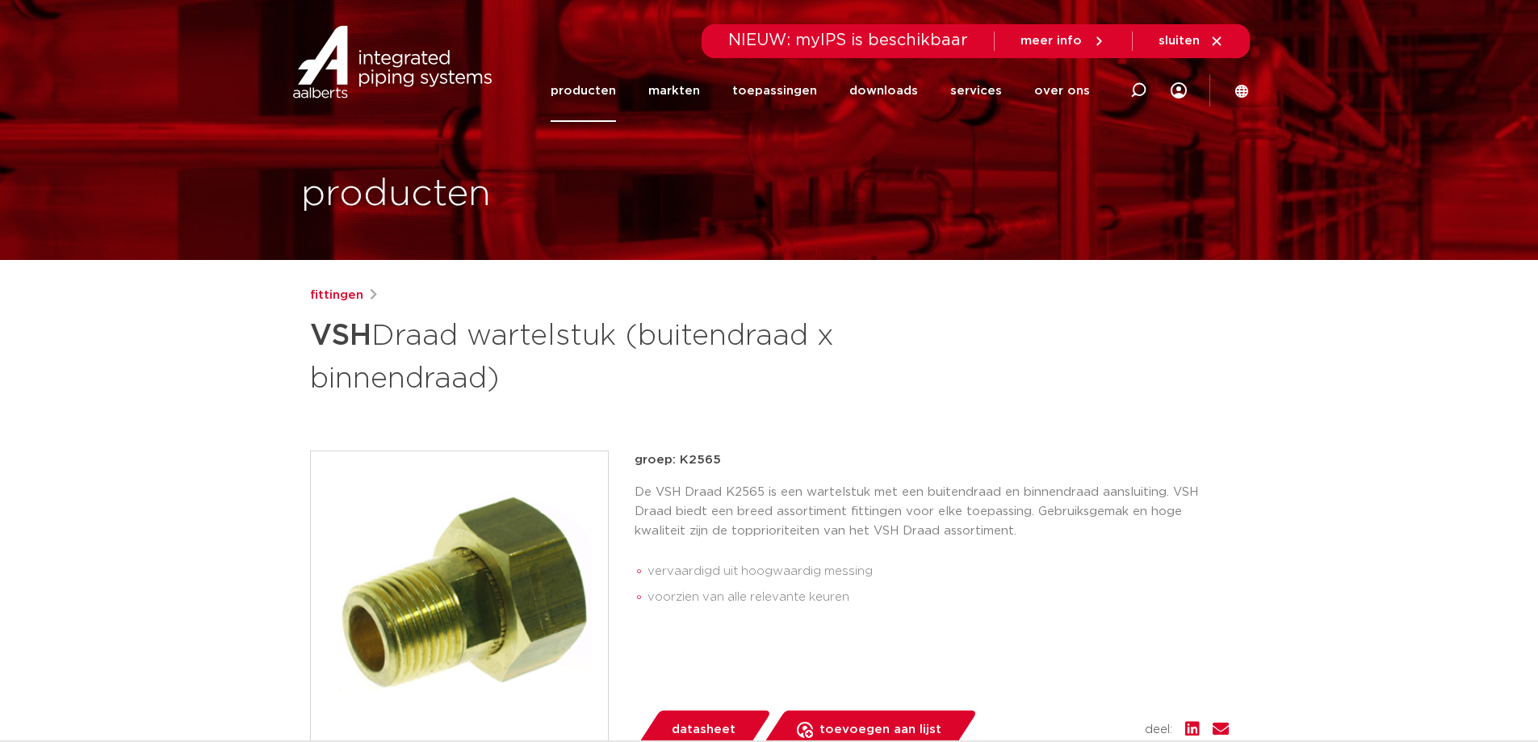
click at [712, 723] on span "datasheet" at bounding box center [704, 730] width 64 height 26
